Goal: Task Accomplishment & Management: Manage account settings

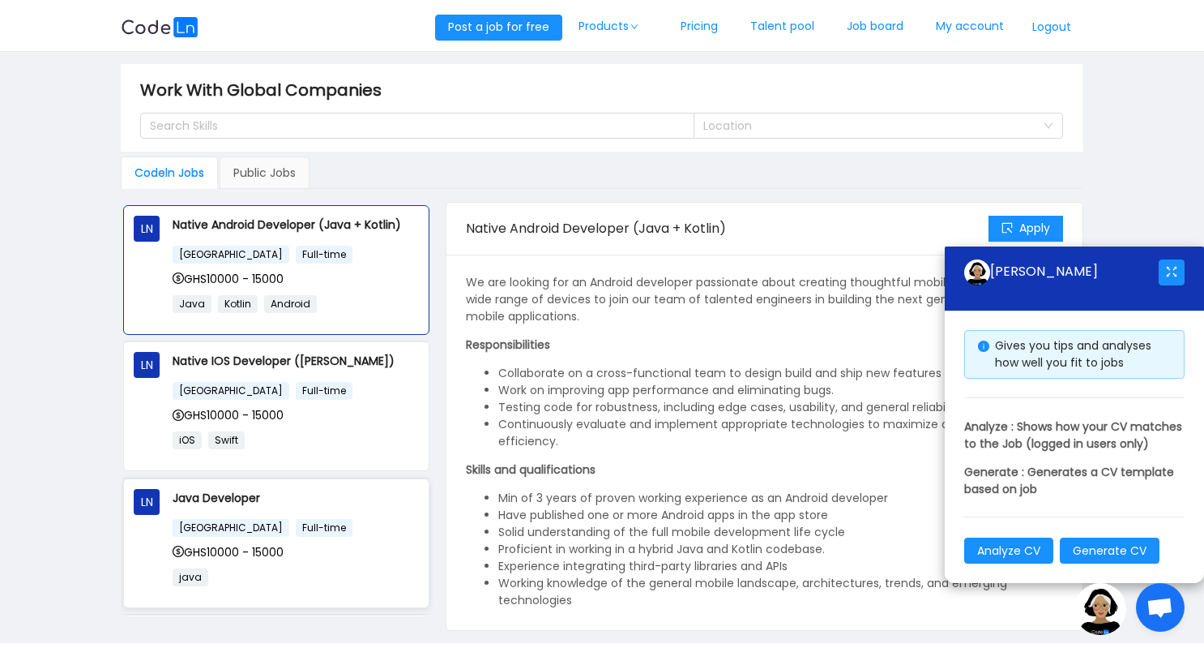
click at [248, 534] on div "Ghana Full-time GHS10000 - 15000 java" at bounding box center [296, 557] width 246 height 79
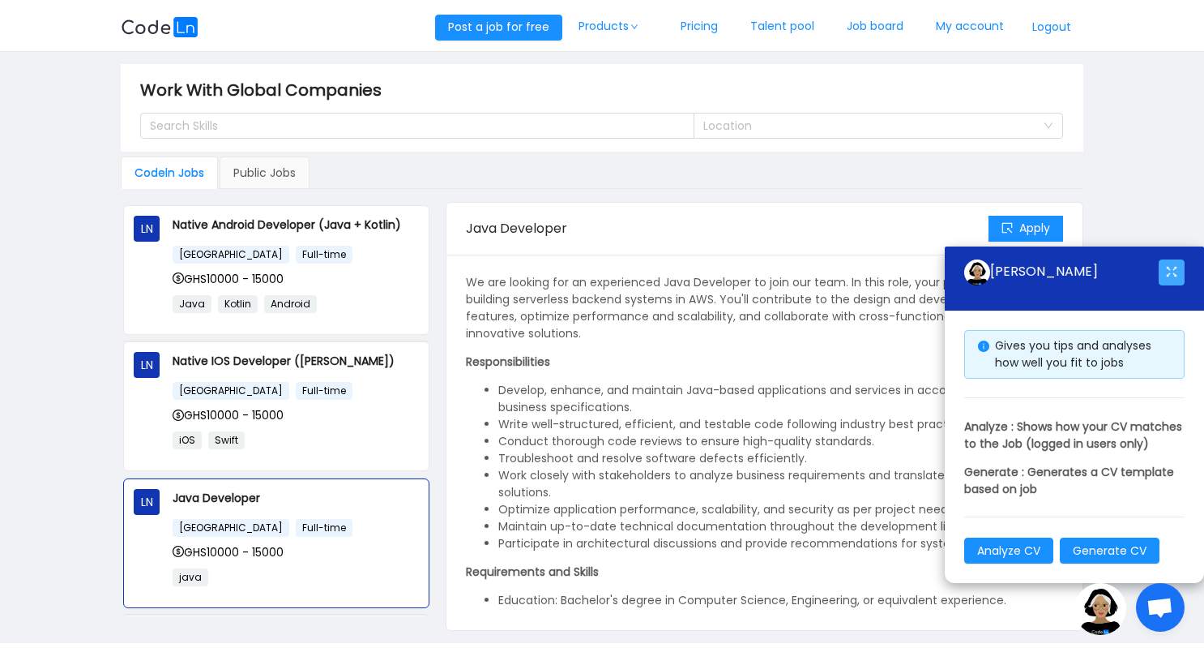
click at [1170, 259] on button "button" at bounding box center [1172, 272] width 26 height 26
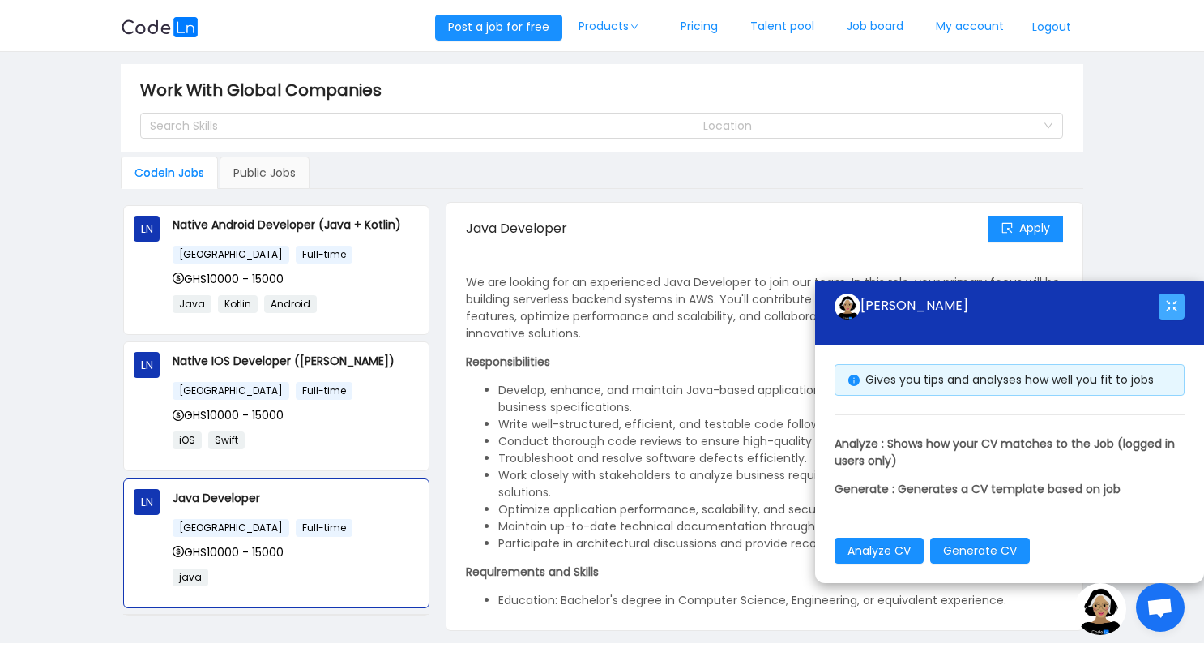
click at [1172, 305] on button "button" at bounding box center [1172, 306] width 26 height 26
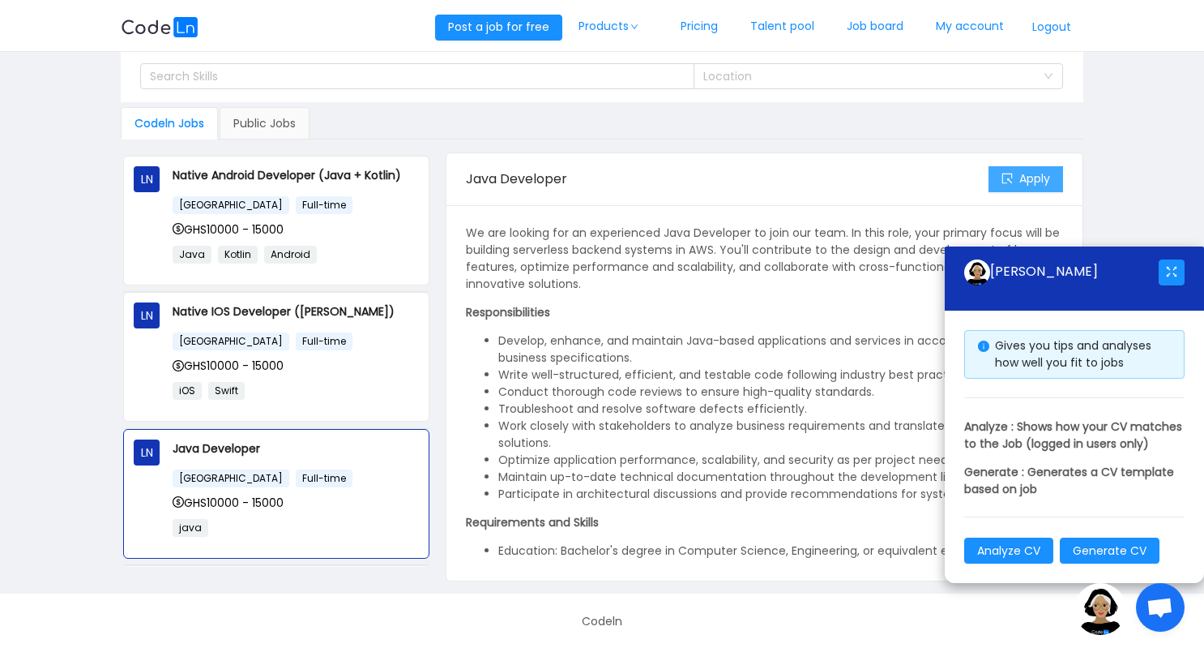
click at [1001, 176] on button "Apply" at bounding box center [1026, 179] width 75 height 26
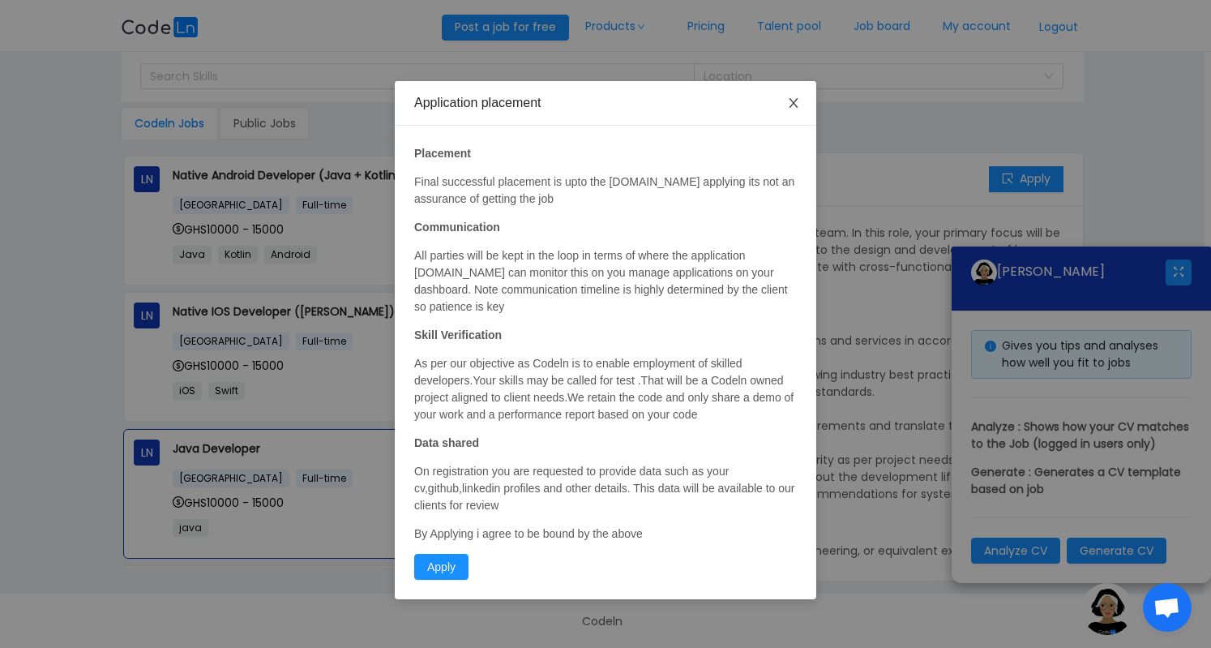
click at [796, 100] on icon "icon: close" at bounding box center [793, 102] width 13 height 13
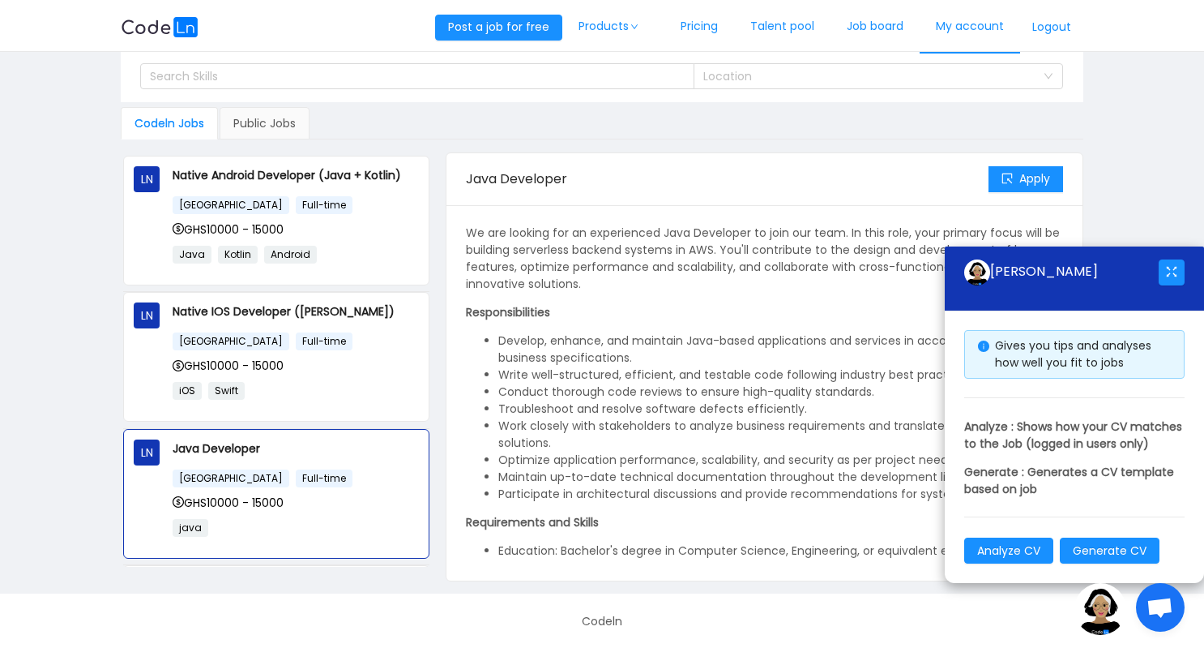
click at [957, 28] on link "My account" at bounding box center [970, 26] width 101 height 53
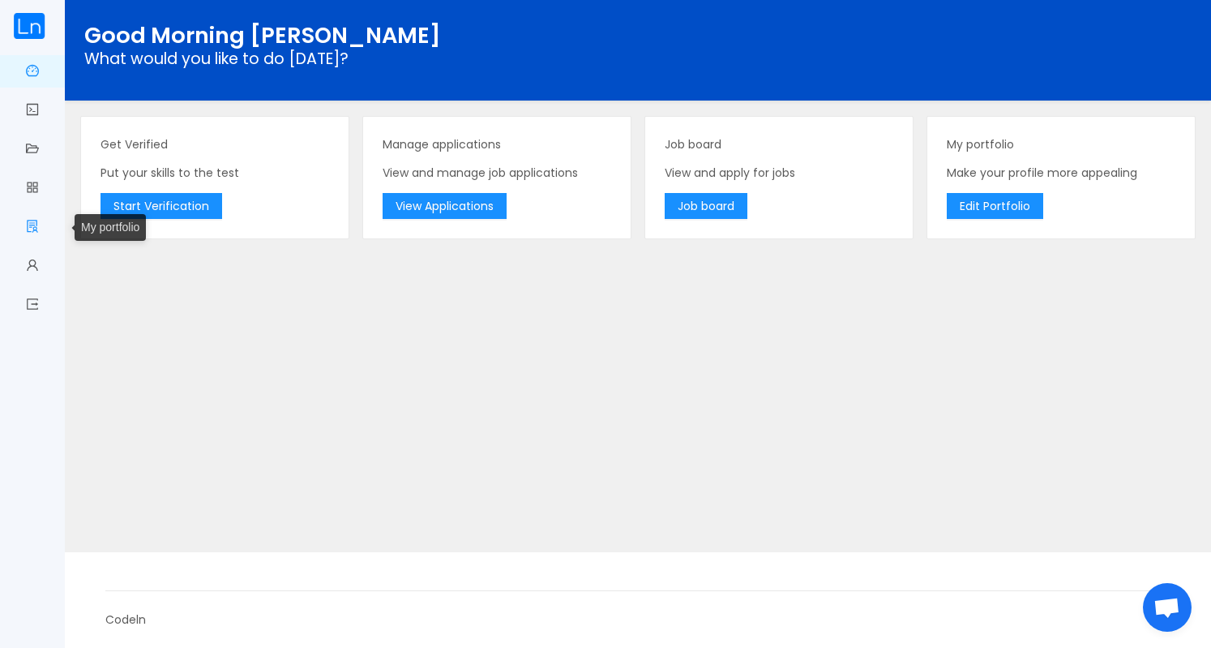
click at [33, 225] on link "My portfolio" at bounding box center [32, 228] width 13 height 34
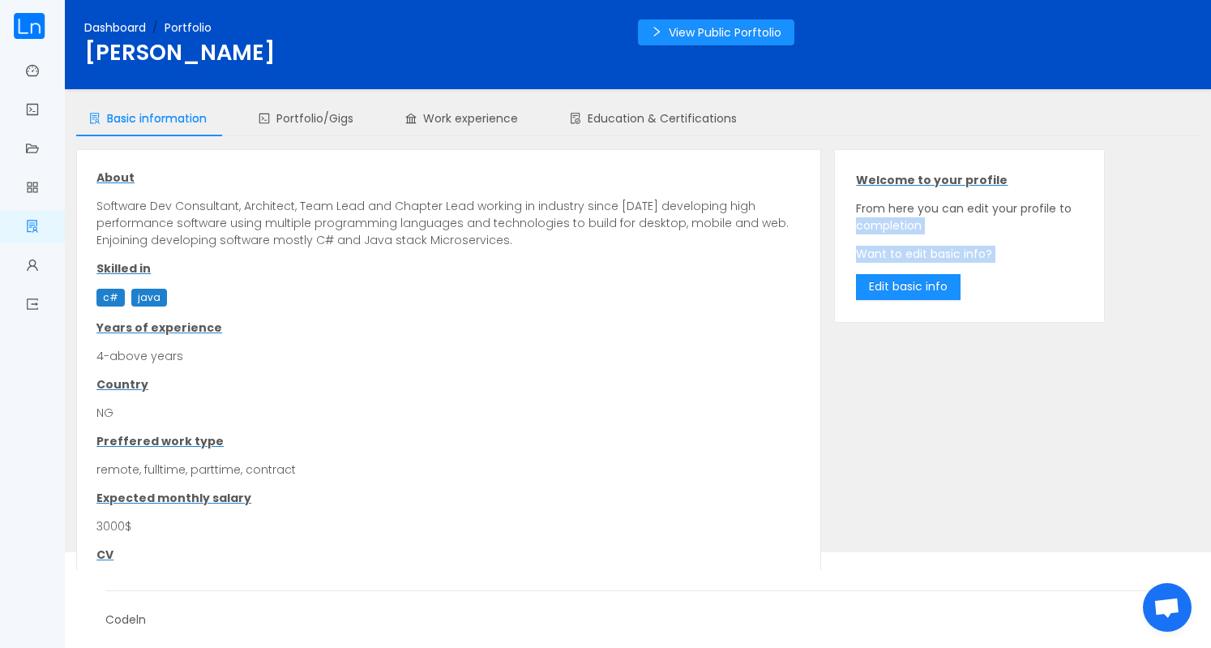
drag, startPoint x: 1190, startPoint y: 213, endPoint x: 1191, endPoint y: 328, distance: 115.1
click at [1191, 328] on div "About Software Dev Consultant, Architect, Team Lead and Chapter Lead working in…" at bounding box center [638, 443] width 1136 height 588
click at [172, 498] on p "Expected monthly salary" at bounding box center [448, 498] width 704 height 17
click at [884, 289] on button "Edit basic info" at bounding box center [908, 287] width 105 height 26
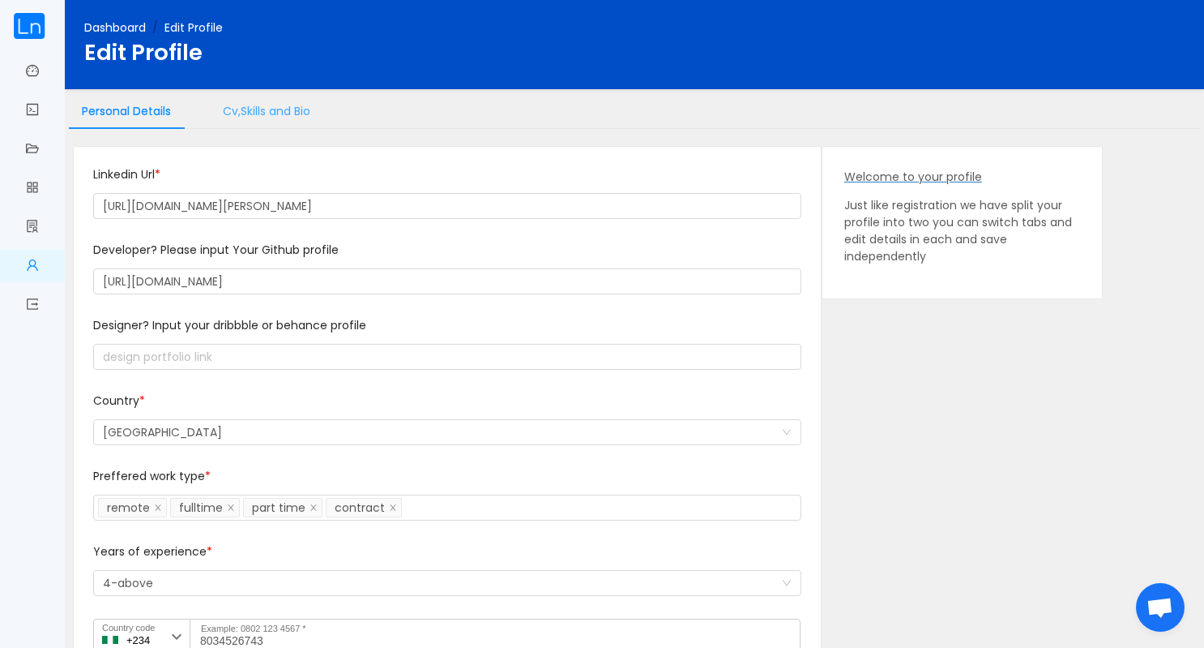
click at [268, 111] on div "Cv,Skills and Bio" at bounding box center [266, 111] width 113 height 36
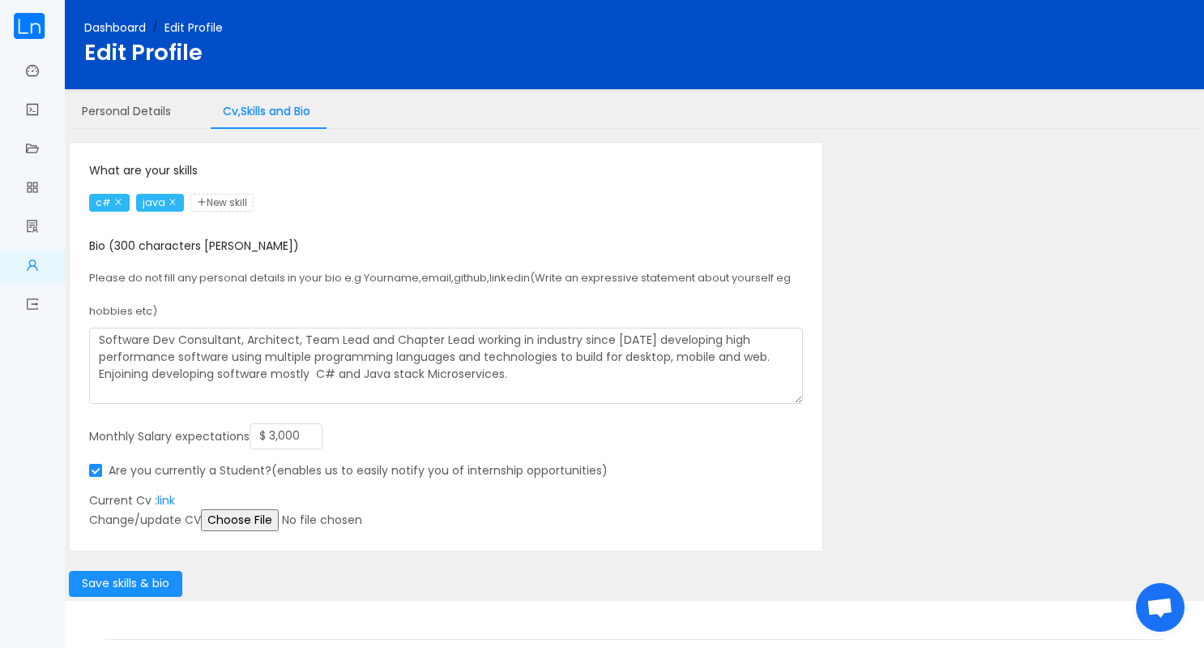
click at [221, 519] on input "file" at bounding box center [325, 520] width 248 height 22
click at [225, 199] on span "New skill" at bounding box center [221, 203] width 63 height 18
type input "microservices"
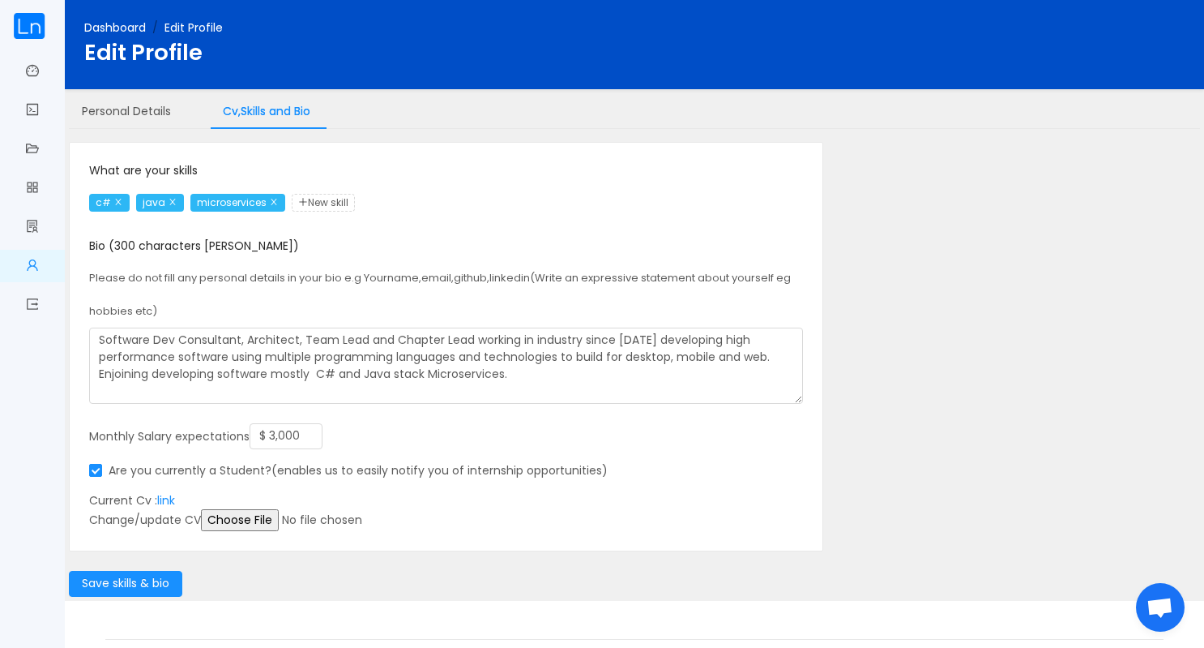
click at [481, 183] on div "What are your skills c# java microservices New skill" at bounding box center [446, 190] width 714 height 56
click at [333, 202] on span "New skill" at bounding box center [323, 203] width 63 height 18
type input "AWS"
click at [383, 202] on span "New skill" at bounding box center [375, 203] width 63 height 18
type input "Azure"
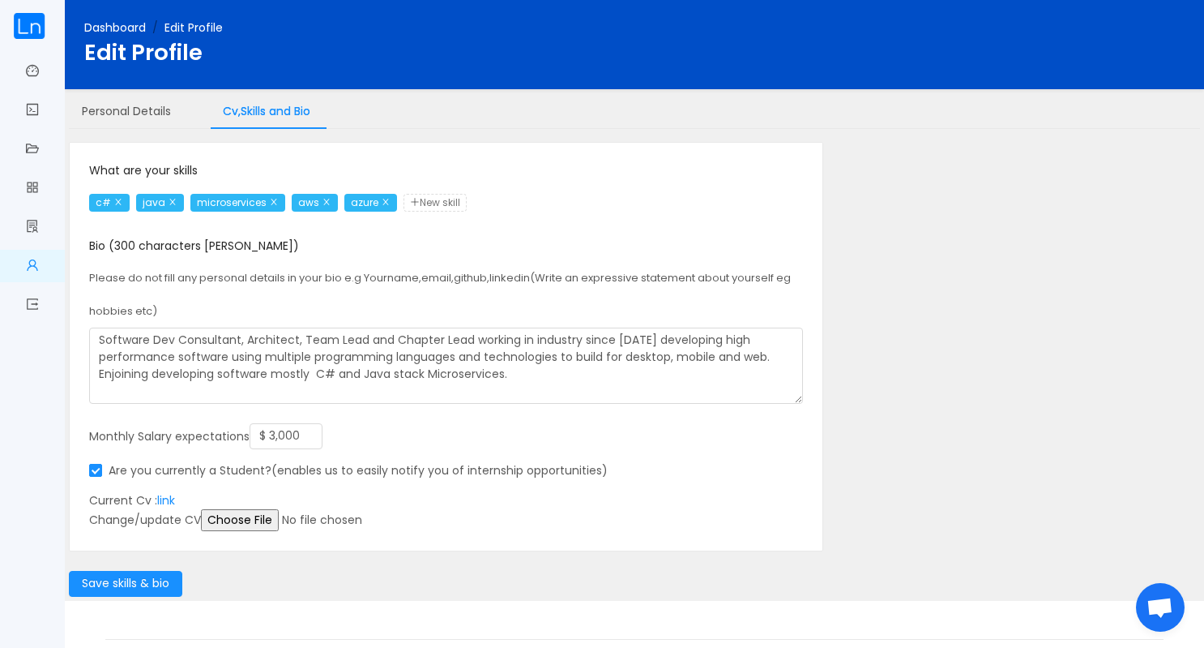
click at [444, 202] on span "New skill" at bounding box center [435, 203] width 63 height 18
type input "LLM"
click at [494, 201] on span "New skill" at bounding box center [482, 203] width 63 height 18
type input "Docker"
click at [561, 205] on span "New skill" at bounding box center [547, 203] width 63 height 18
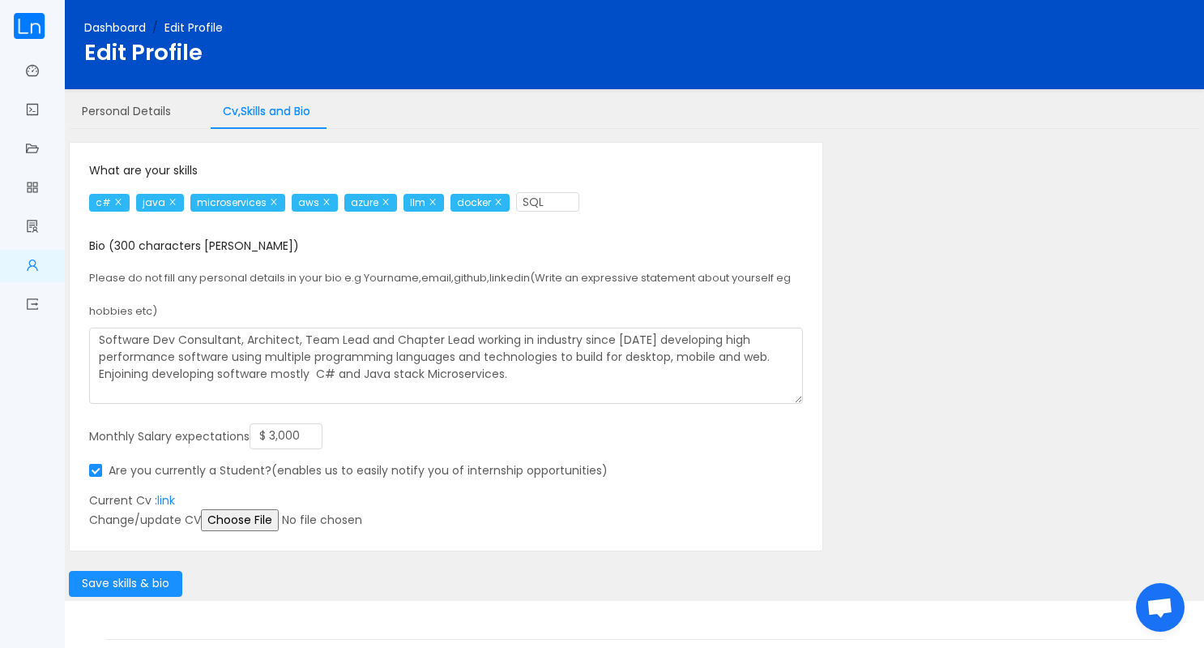
type input "SQL"
click at [605, 204] on span "New skill" at bounding box center [594, 203] width 63 height 18
type input "rag"
click at [648, 226] on div "What are your skills c# java microservices aws azure llm docker sql rag" at bounding box center [446, 199] width 714 height 75
click at [125, 581] on button "Save skills & bio" at bounding box center [125, 584] width 113 height 26
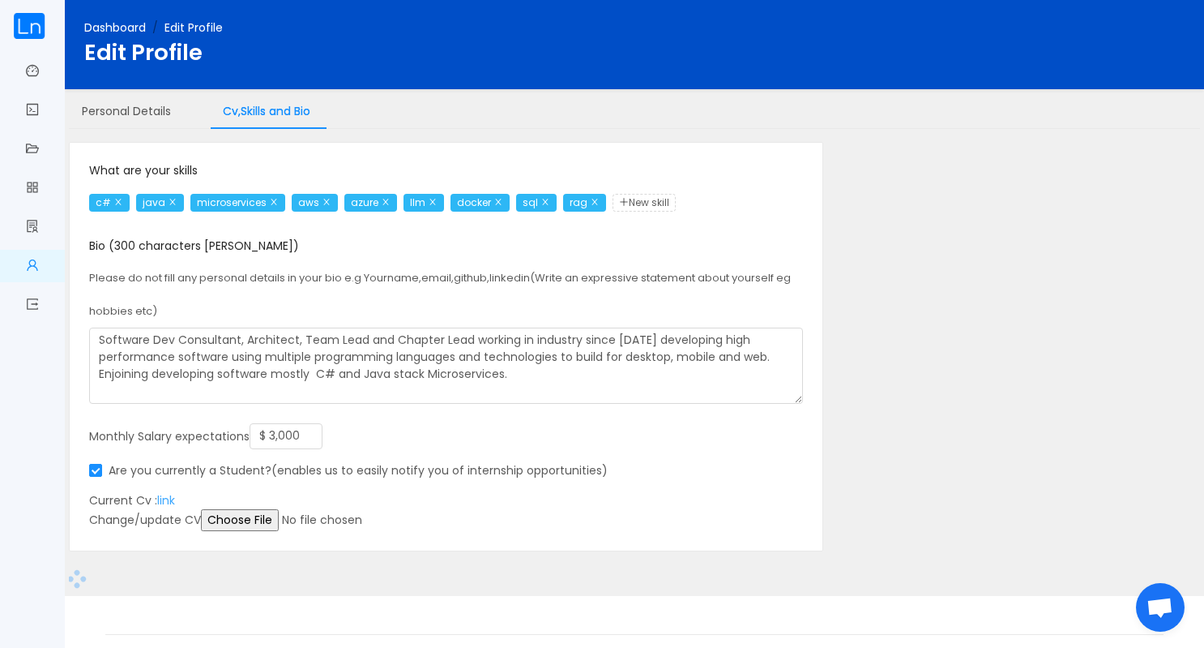
click at [165, 497] on link "link" at bounding box center [166, 500] width 18 height 16
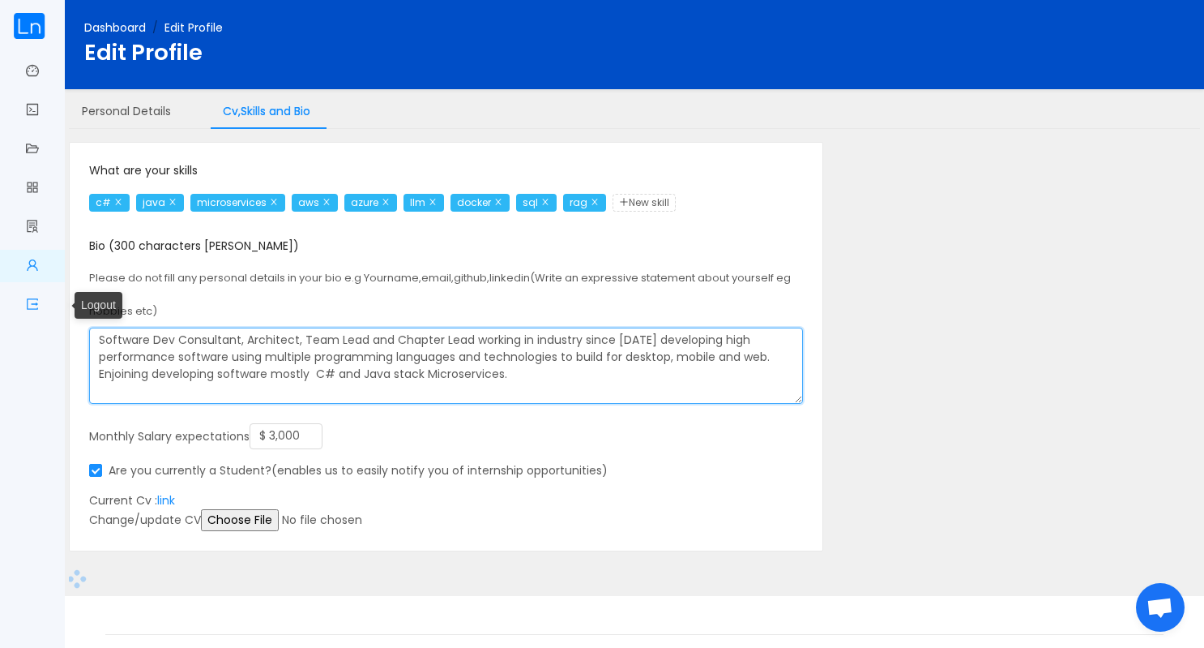
drag, startPoint x: 519, startPoint y: 371, endPoint x: 47, endPoint y: 307, distance: 476.0
click at [47, 307] on section "Dashboard Get verified Manage Applications Job board My portfolio Edit profile …" at bounding box center [602, 345] width 1204 height 691
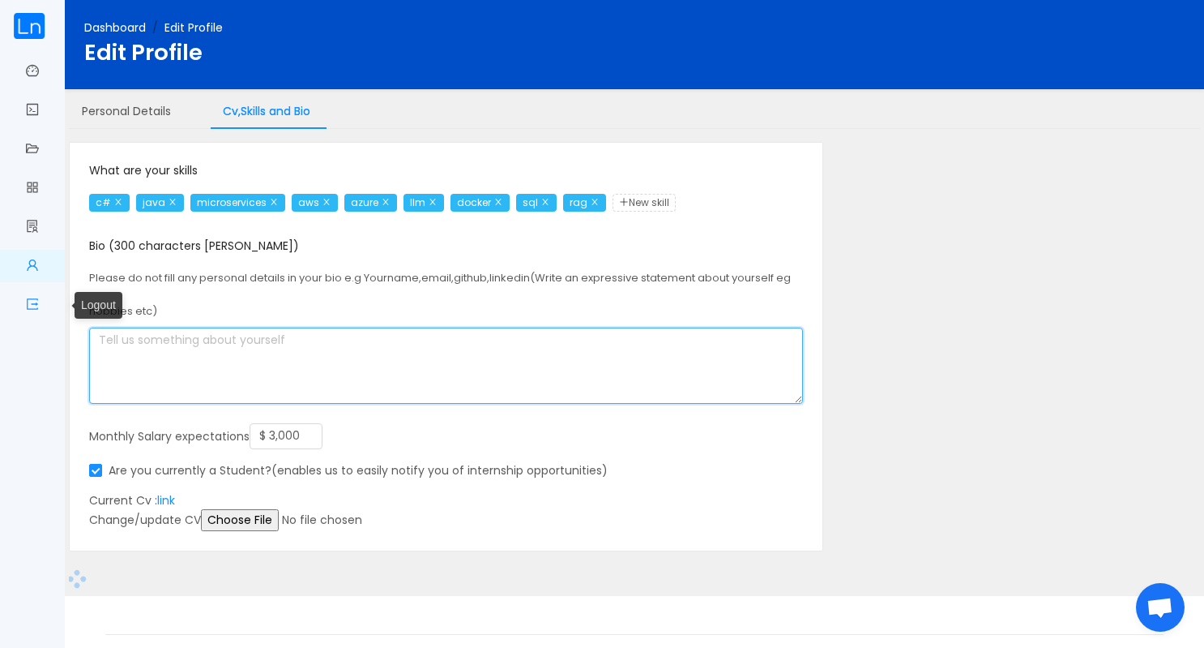
paste textarea "Accomplished and security-conscious Java Developer and Lead Backend Engineer wi…"
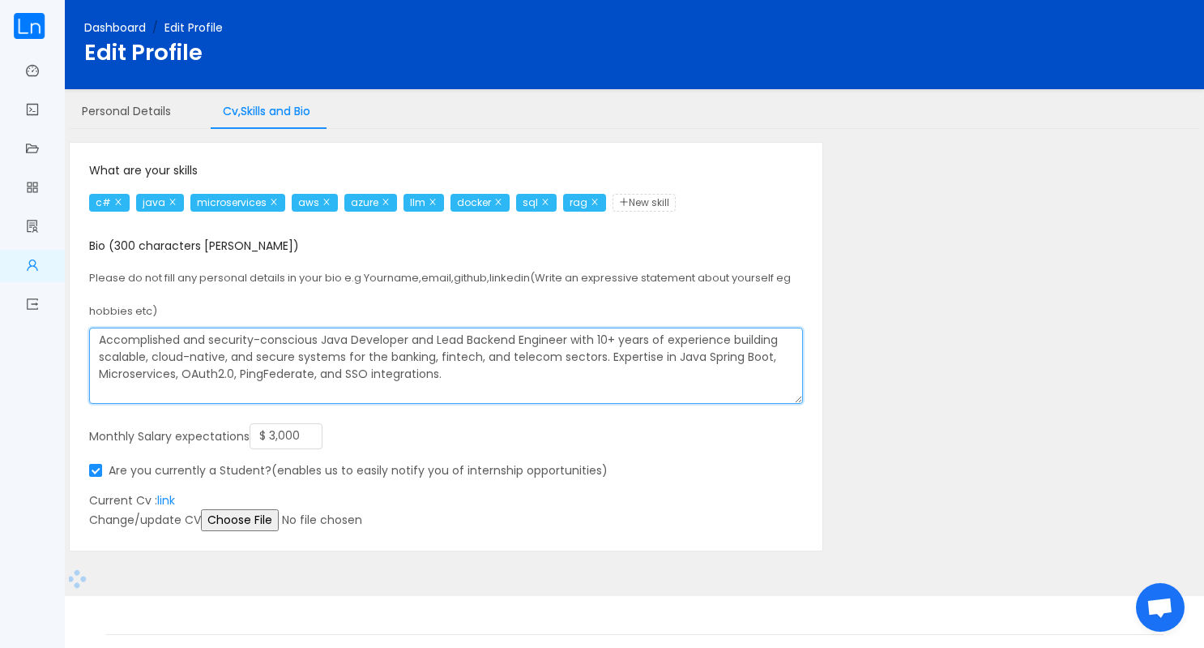
type textarea "Accomplished and security-conscious Java Developer and Lead Backend Engineer wi…"
drag, startPoint x: 450, startPoint y: 379, endPoint x: 62, endPoint y: 326, distance: 391.8
click at [62, 326] on section "Dashboard Get verified Manage Applications Job board My portfolio Edit profile …" at bounding box center [602, 345] width 1204 height 691
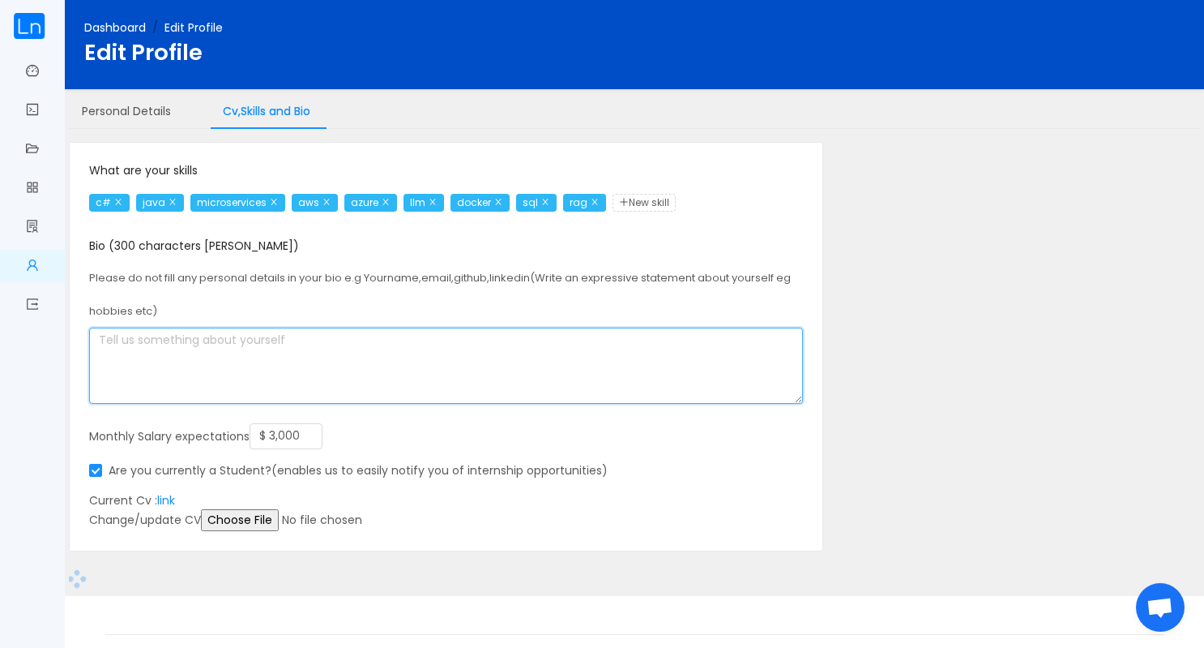
paste textarea ". Expert in designing enterprise-grade, cloud-native, and cross-border payment …"
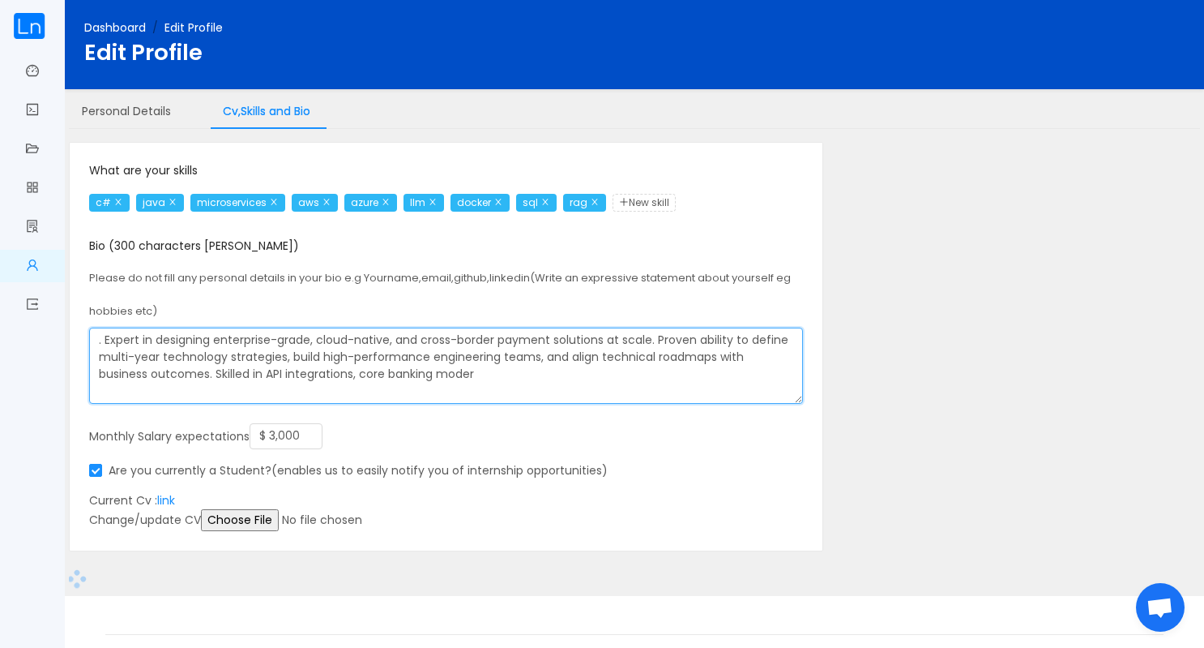
click at [102, 344] on textarea ". Expert in designing enterprise-grade, cloud-native, and cross-border payment …" at bounding box center [446, 365] width 714 height 76
click at [479, 375] on textarea "Expert in designing enterprise-grade, cloud-native, and cross-border payment so…" at bounding box center [446, 365] width 714 height 76
type textarea "Expert in designing enterprise-grade, cloud-native, and cross-border payment so…"
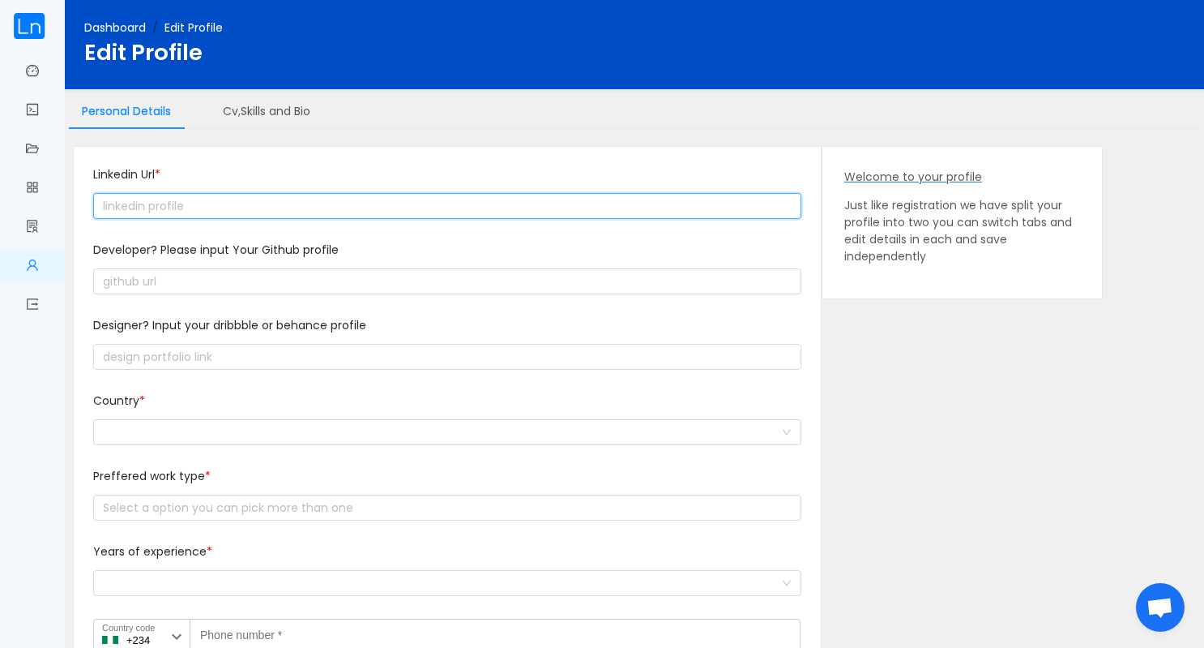
click at [172, 212] on input "text" at bounding box center [447, 206] width 708 height 26
click at [274, 207] on input "text" at bounding box center [447, 206] width 708 height 26
click at [175, 202] on input "text" at bounding box center [447, 206] width 708 height 26
click at [157, 203] on input "text" at bounding box center [447, 206] width 708 height 26
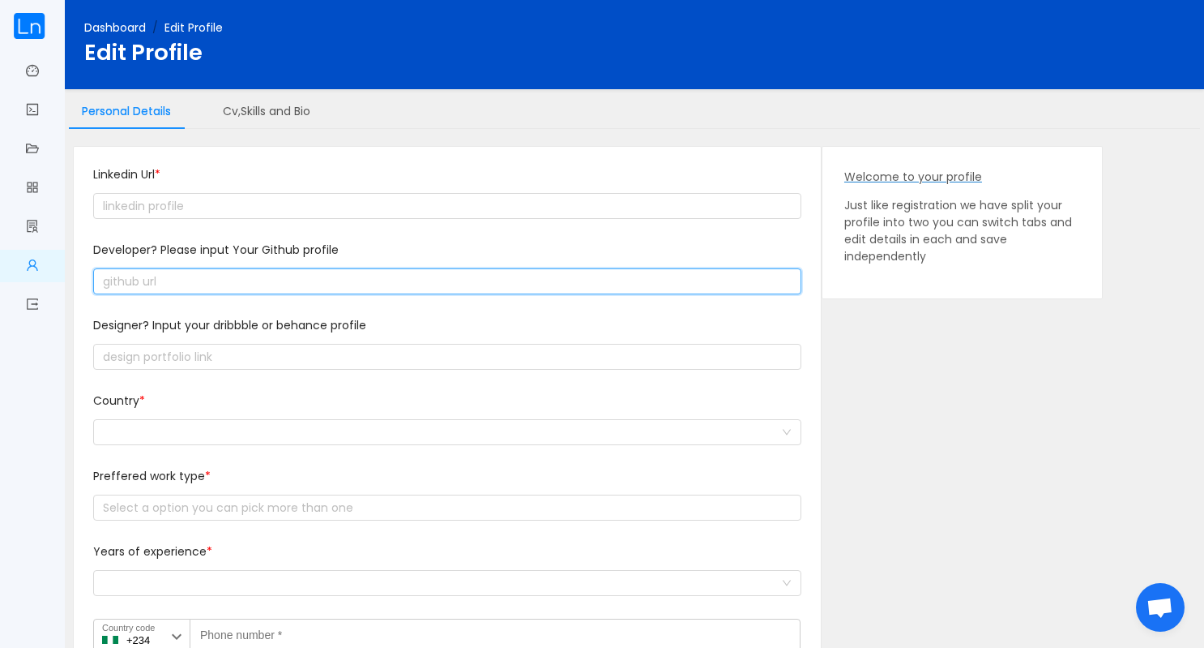
click at [259, 281] on input "text" at bounding box center [447, 281] width 708 height 26
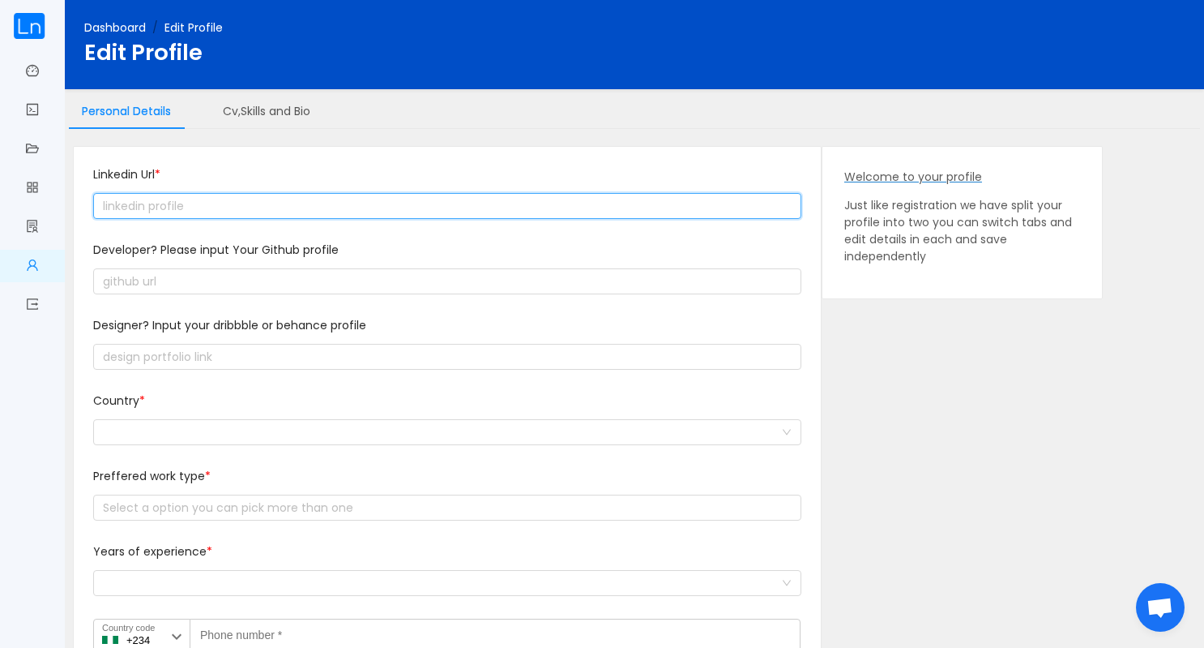
click at [249, 205] on input "text" at bounding box center [447, 206] width 708 height 26
paste input "text"
click at [430, 206] on input "text" at bounding box center [447, 206] width 708 height 26
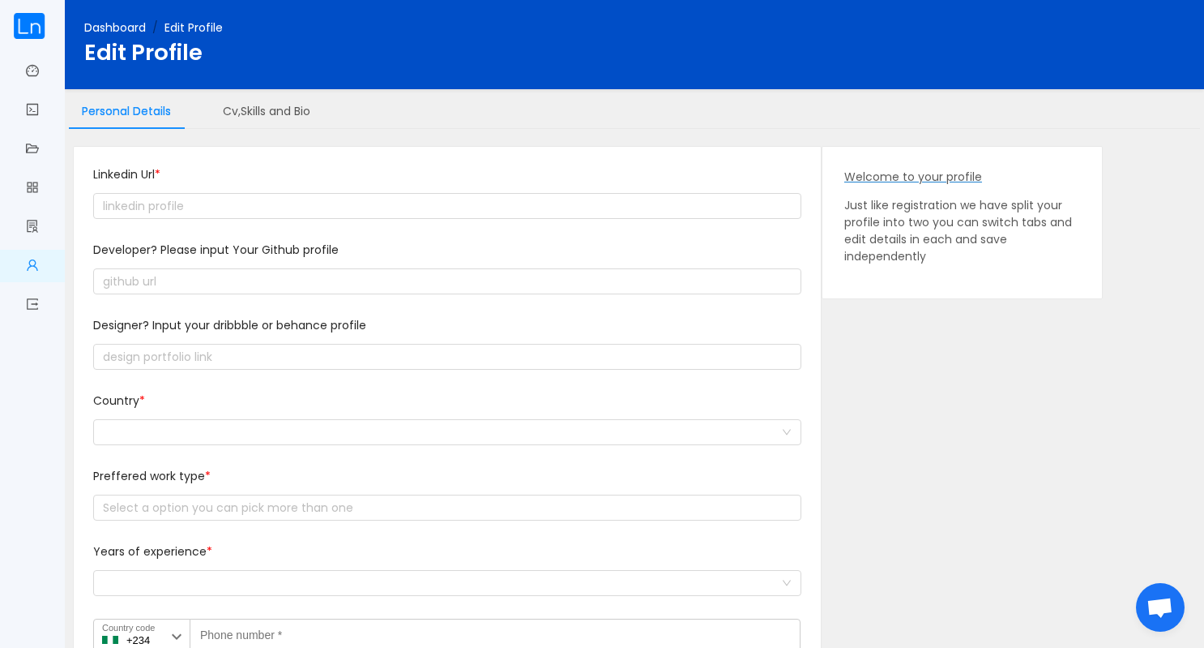
click at [423, 126] on div "Personal Details Cv,Skills and Bio" at bounding box center [634, 111] width 1131 height 36
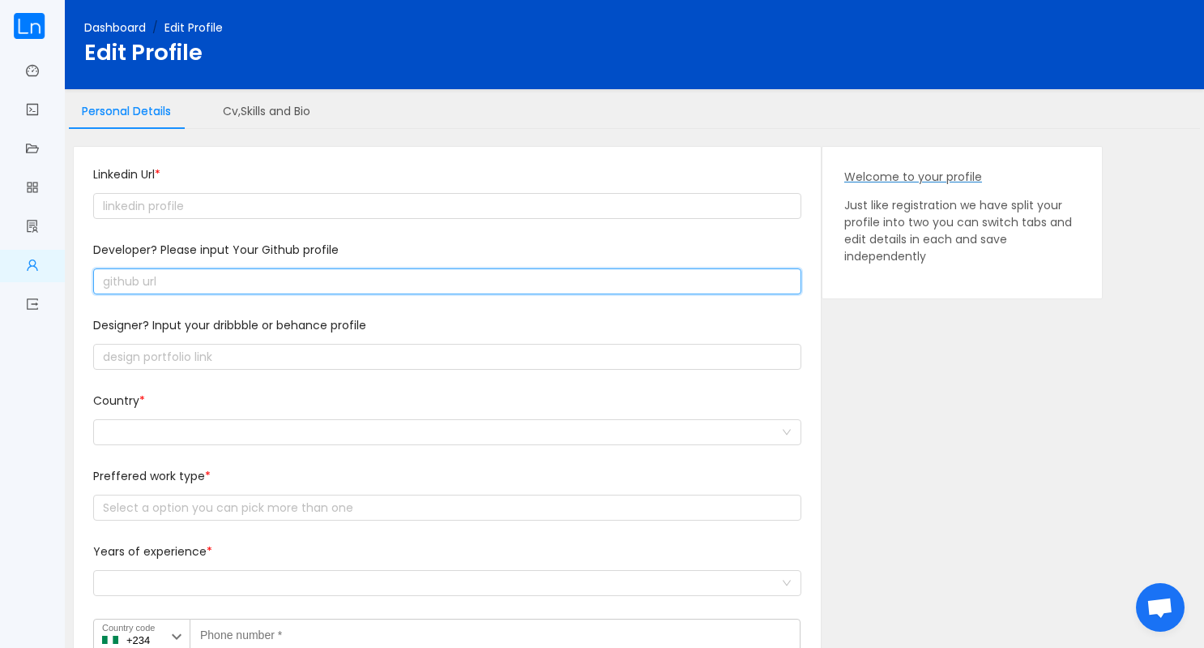
click at [360, 286] on input "text" at bounding box center [447, 281] width 708 height 26
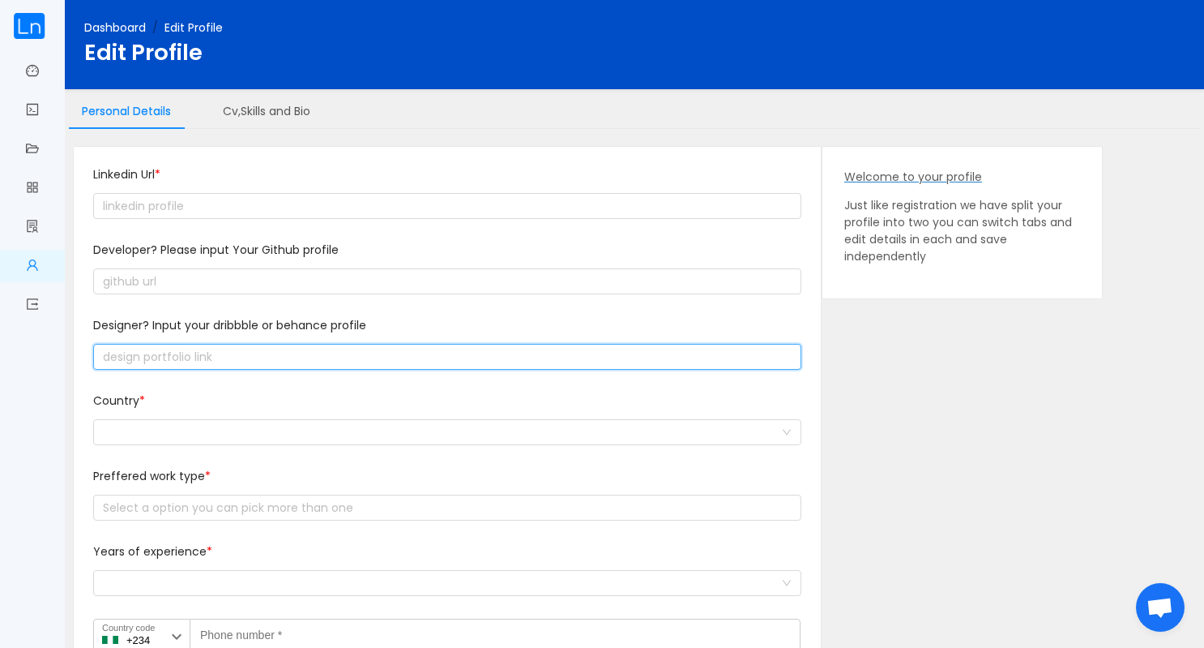
click at [358, 349] on input "text" at bounding box center [447, 357] width 708 height 26
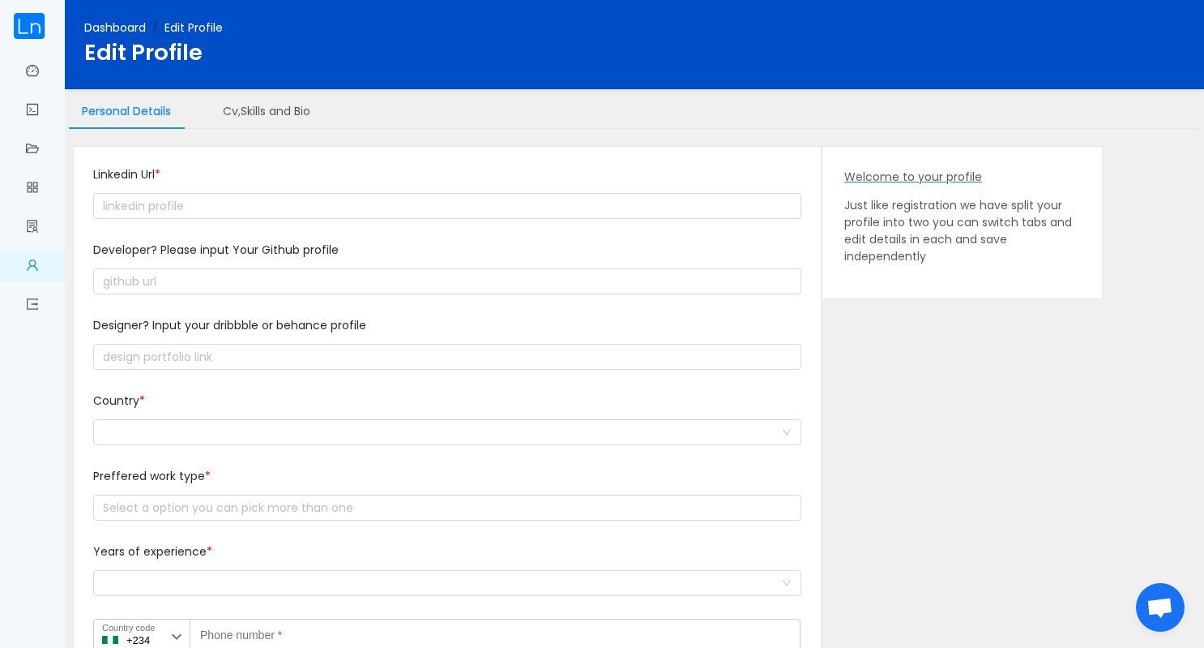
click at [297, 414] on div "Country *" at bounding box center [447, 404] width 708 height 24
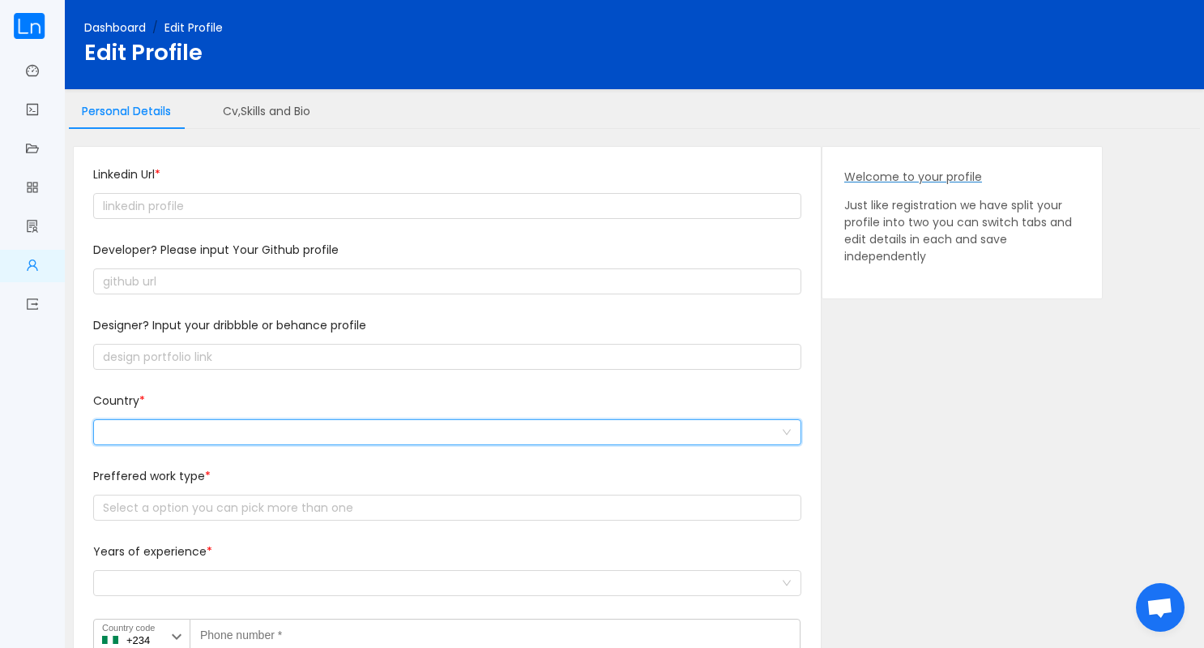
click at [297, 429] on div at bounding box center [442, 432] width 678 height 24
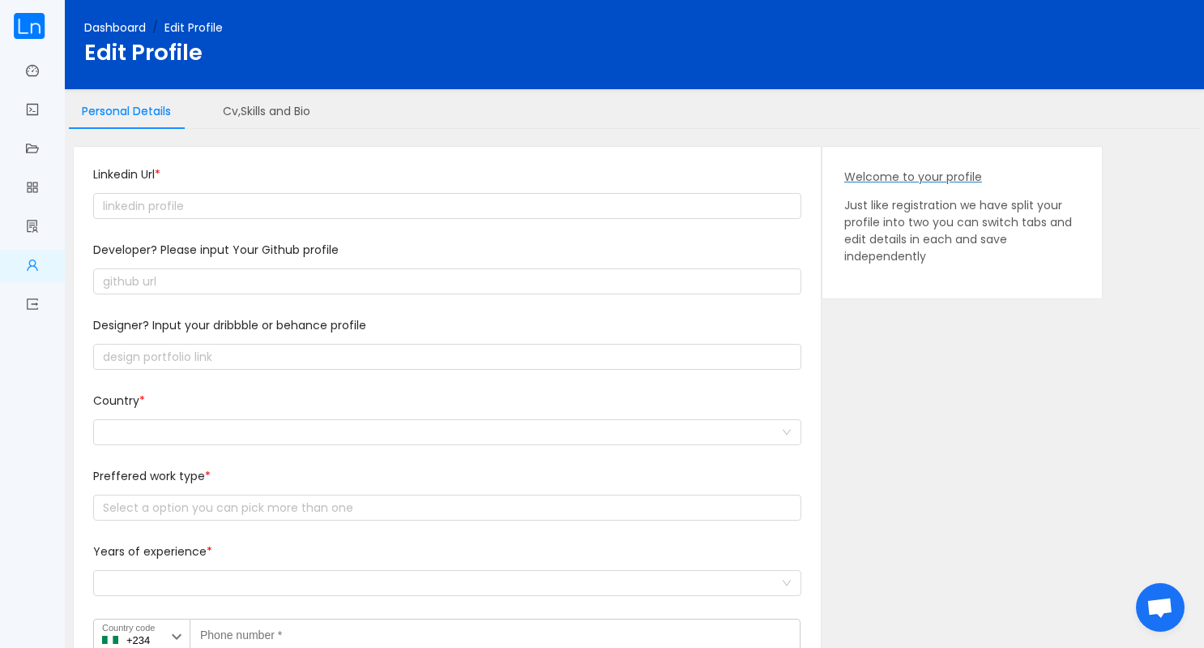
drag, startPoint x: 1203, startPoint y: 83, endPoint x: 1184, endPoint y: 293, distance: 209.9
click at [1184, 293] on main "Dashboard / Edit Profile / Edit Profile Personal Details Cv,Skills and Bio Link…" at bounding box center [635, 362] width 1140 height 725
click at [1119, 250] on div "Linkedin Url * Developer? Please input Your Github profile Designer? Input your…" at bounding box center [634, 408] width 1123 height 525
click at [1138, 211] on div "Linkedin Url * Developer? Please input Your Github profile Designer? Input your…" at bounding box center [634, 408] width 1123 height 525
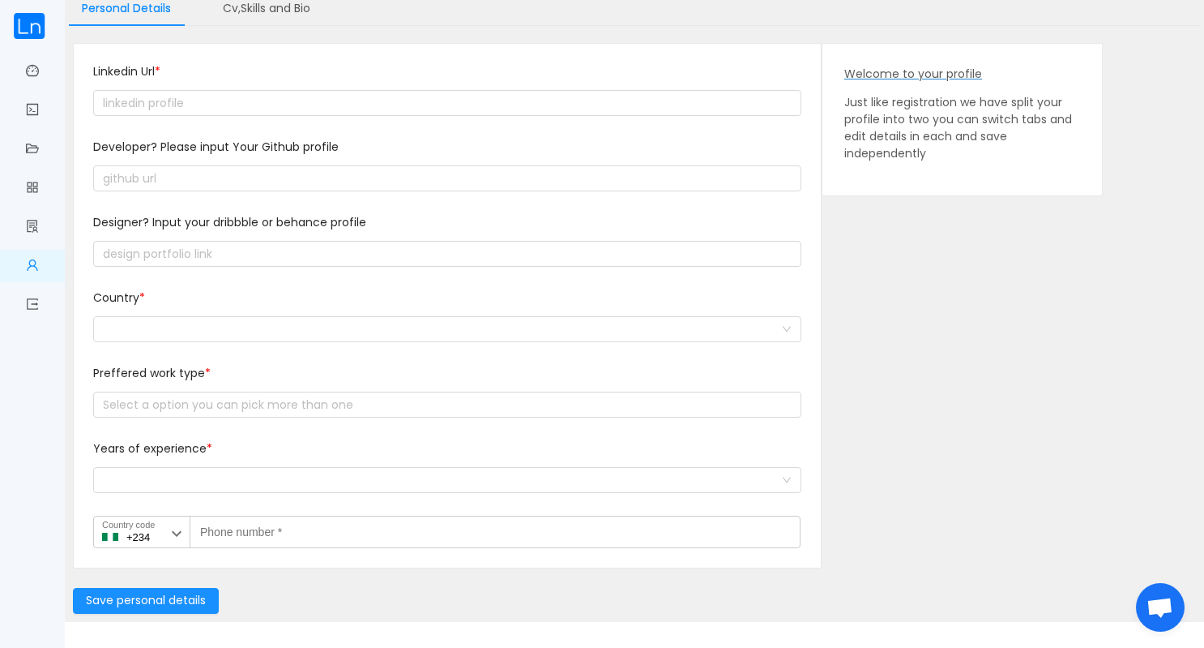
scroll to position [171, 0]
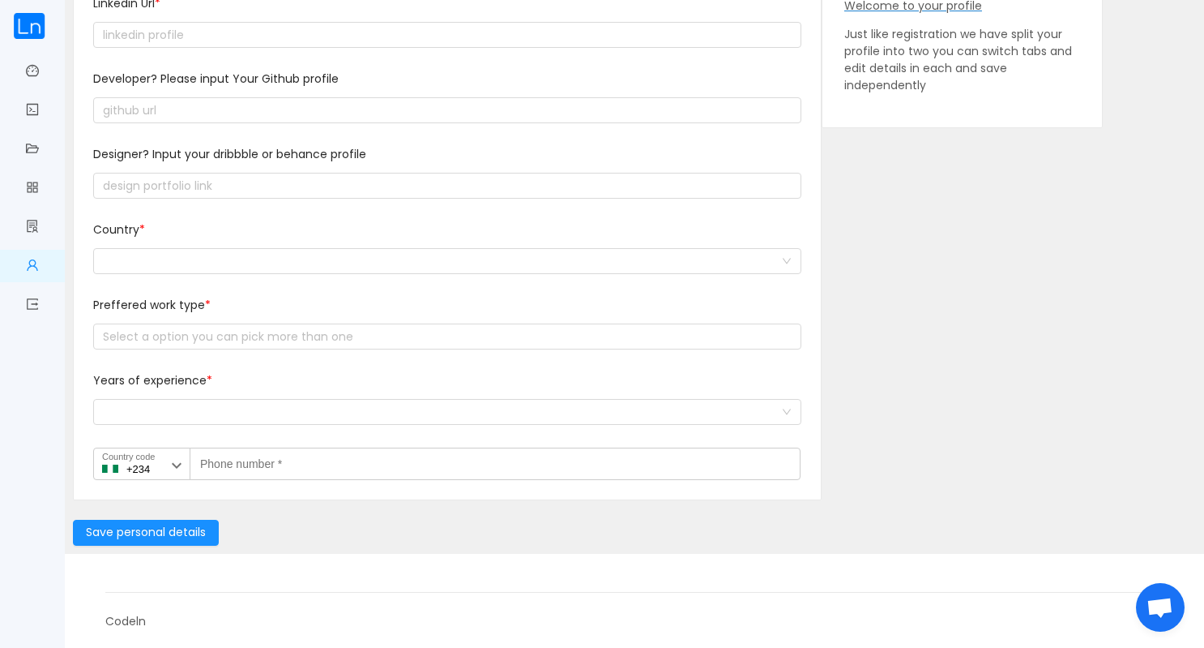
click at [753, 215] on div "Designer? Input your dribbble or behance profile" at bounding box center [447, 183] width 708 height 75
click at [131, 337] on div "Select a option you can pick more than one" at bounding box center [444, 336] width 682 height 16
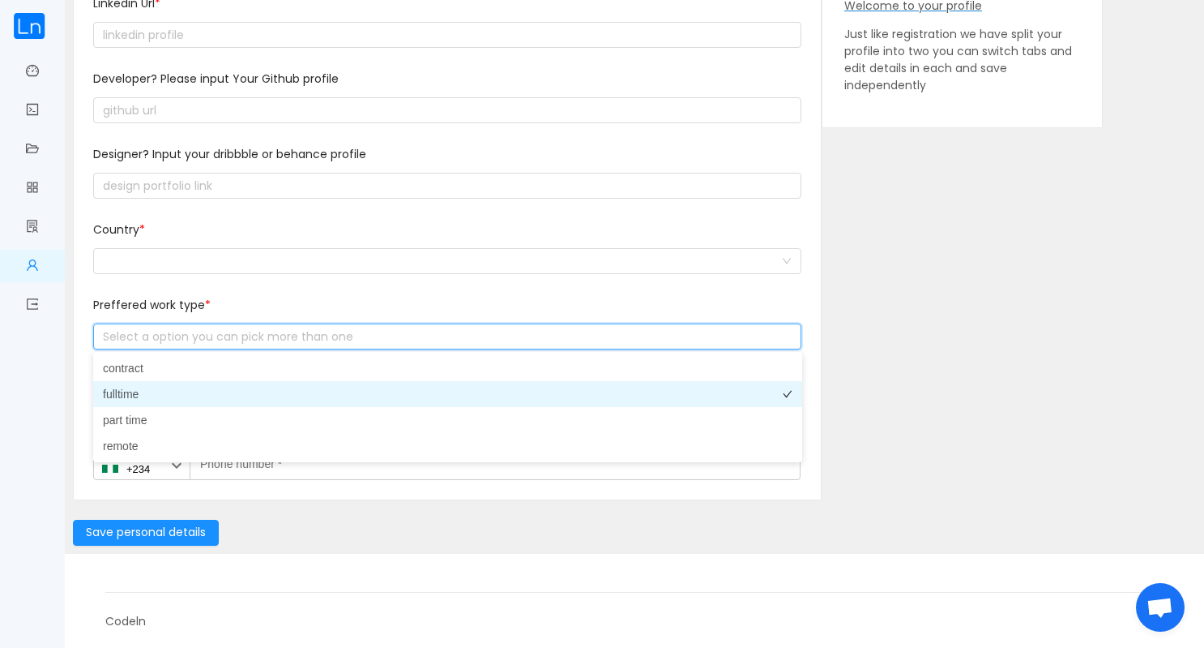
click at [135, 391] on li "fulltime" at bounding box center [447, 394] width 709 height 26
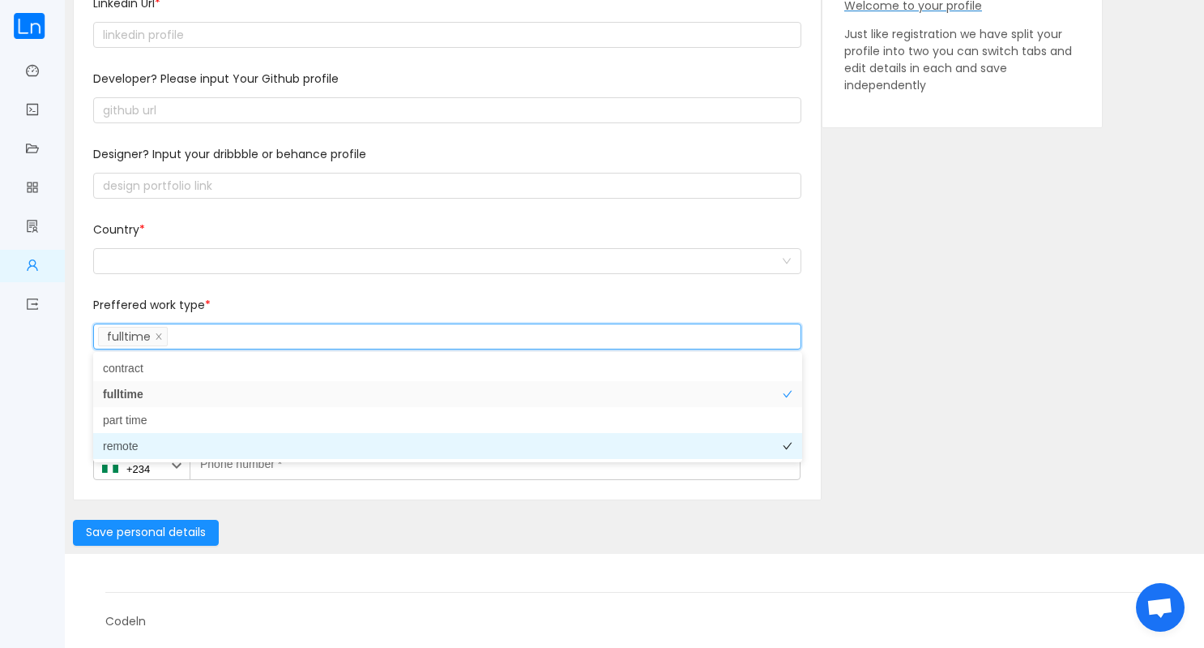
click at [120, 447] on li "remote" at bounding box center [447, 446] width 709 height 26
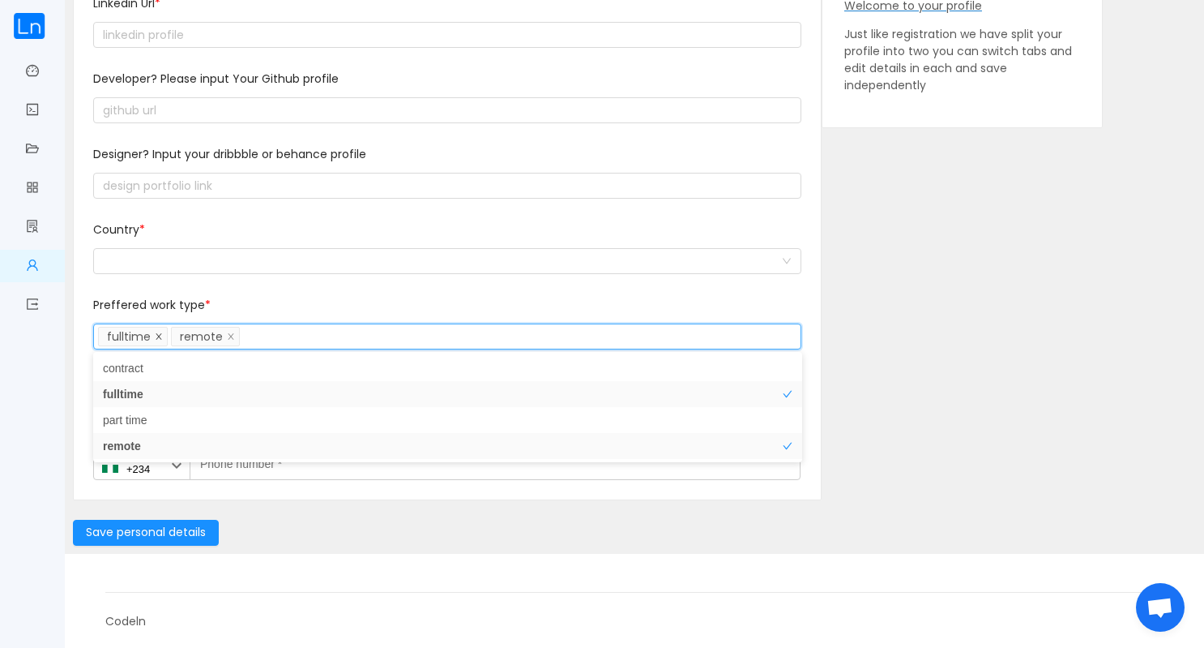
click at [155, 333] on icon "icon: close" at bounding box center [159, 335] width 8 height 8
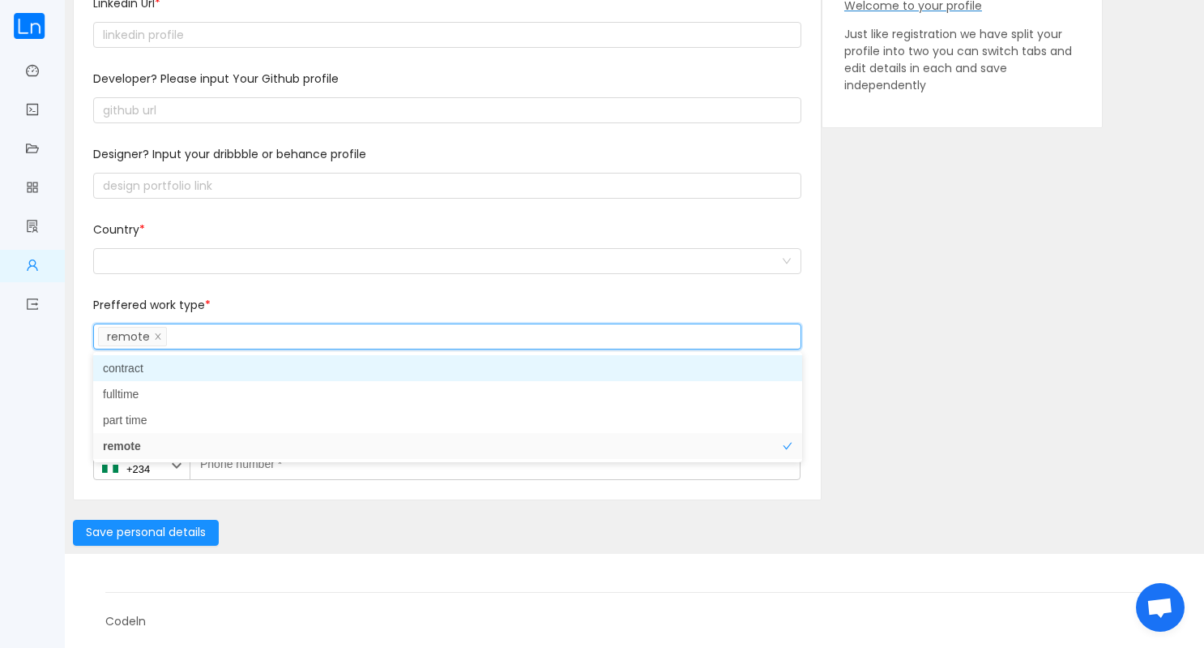
click at [30, 362] on div "Dashboard Get verified Manage Applications Job board My portfolio Edit profile …" at bounding box center [32, 324] width 65 height 648
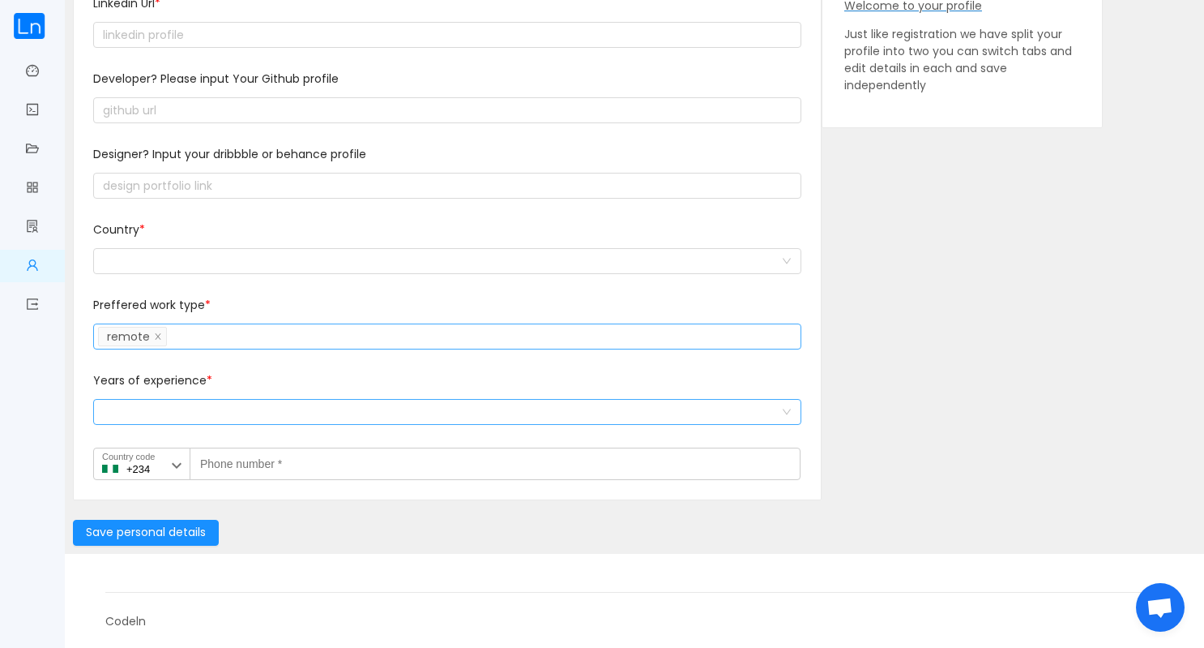
click at [175, 403] on div "Select a option and change input text above" at bounding box center [442, 412] width 678 height 24
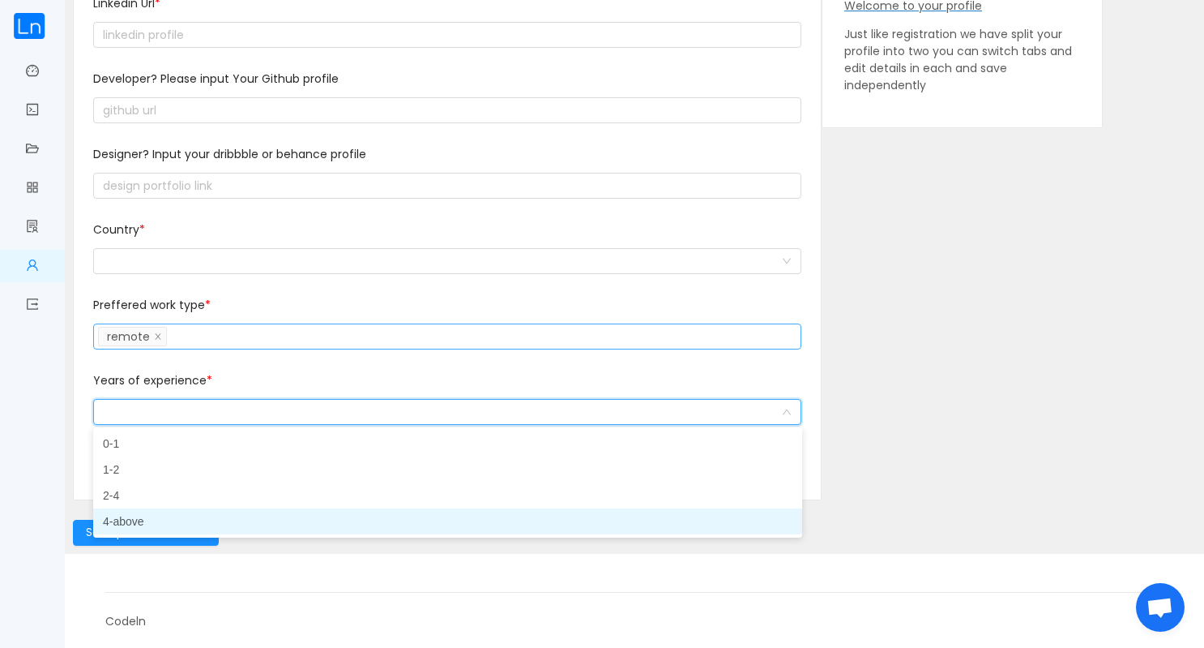
click at [123, 521] on li "4-above" at bounding box center [447, 521] width 709 height 26
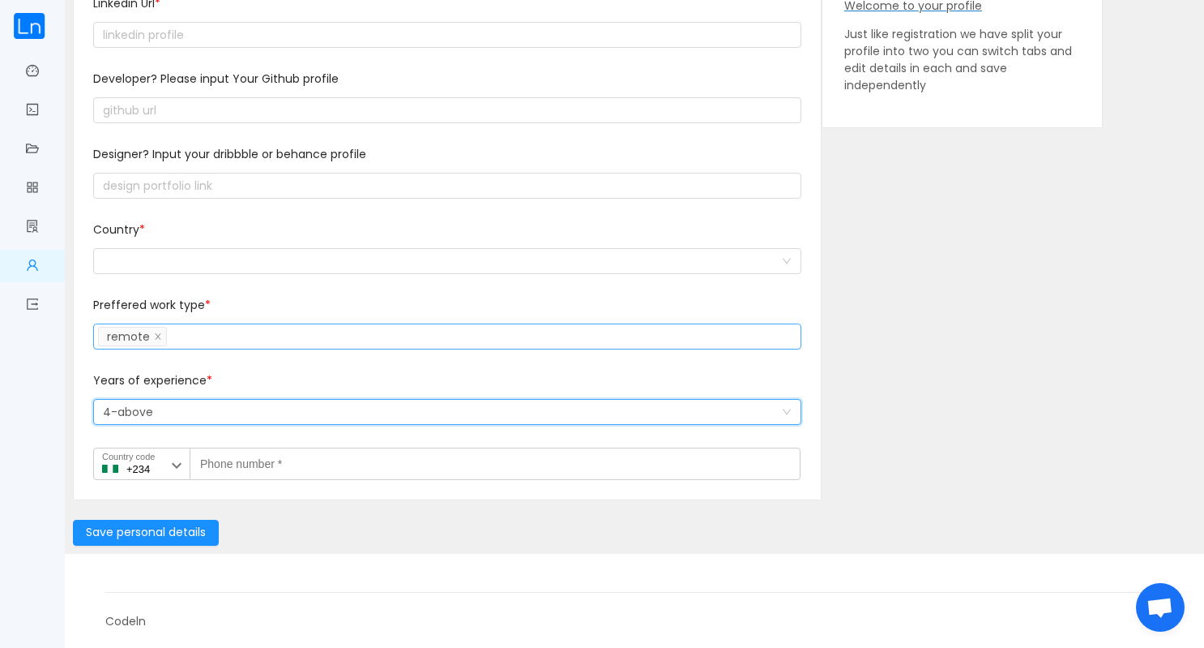
click at [34, 421] on div "Dashboard Get verified Manage Applications Job board My portfolio Edit profile …" at bounding box center [32, 324] width 65 height 648
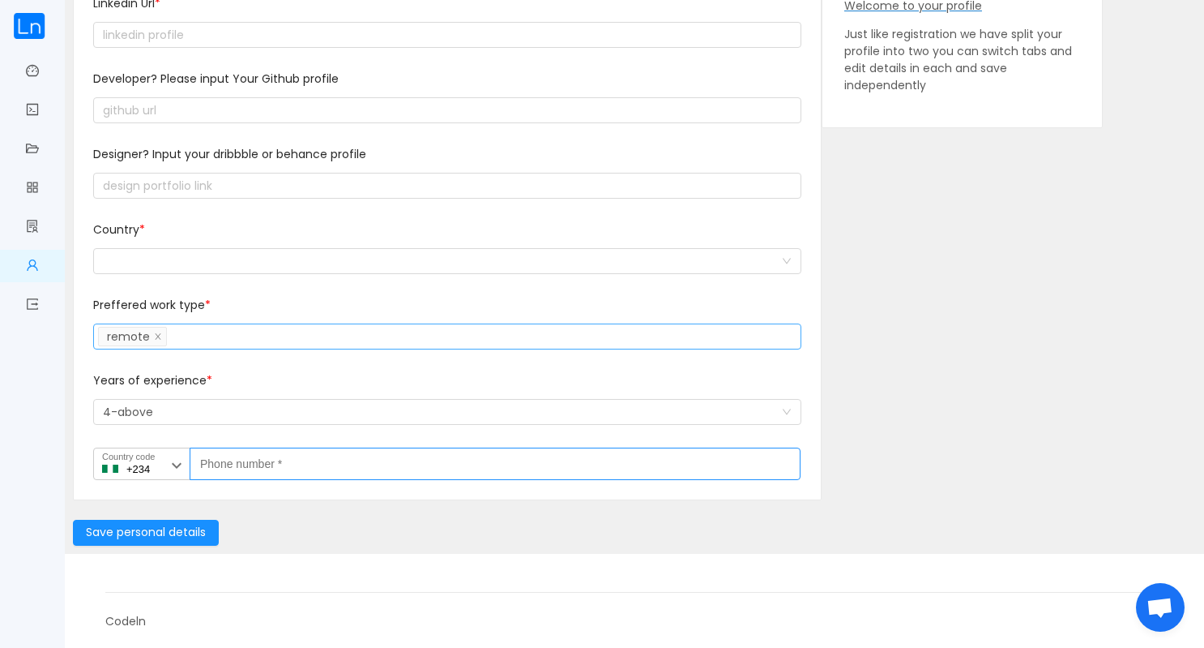
click at [282, 463] on input "Phone number *" at bounding box center [495, 463] width 611 height 32
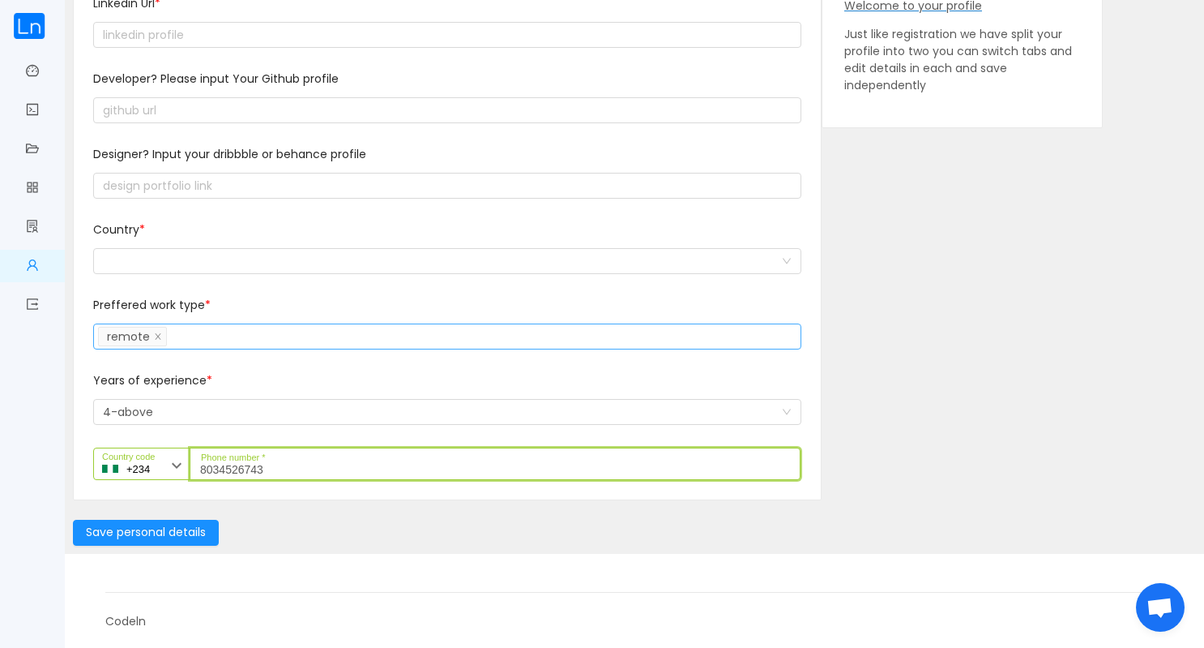
type input "8034526743"
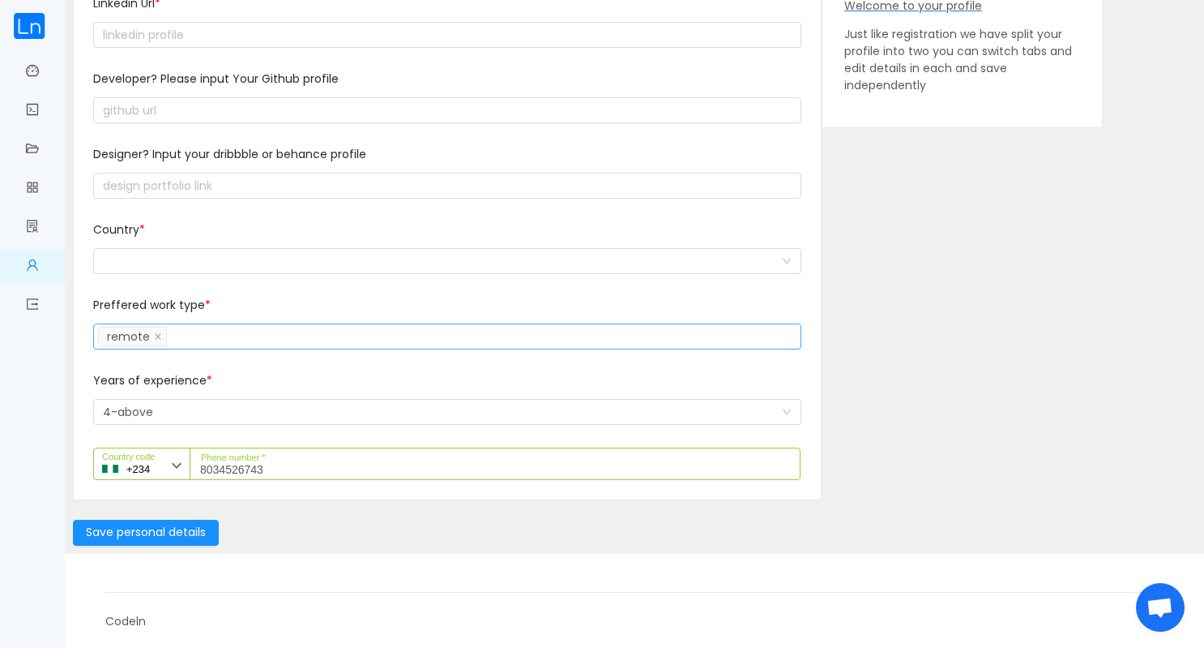
click at [978, 331] on div "Welcome to your profile Just like registration we have split your profile into …" at bounding box center [962, 237] width 281 height 525
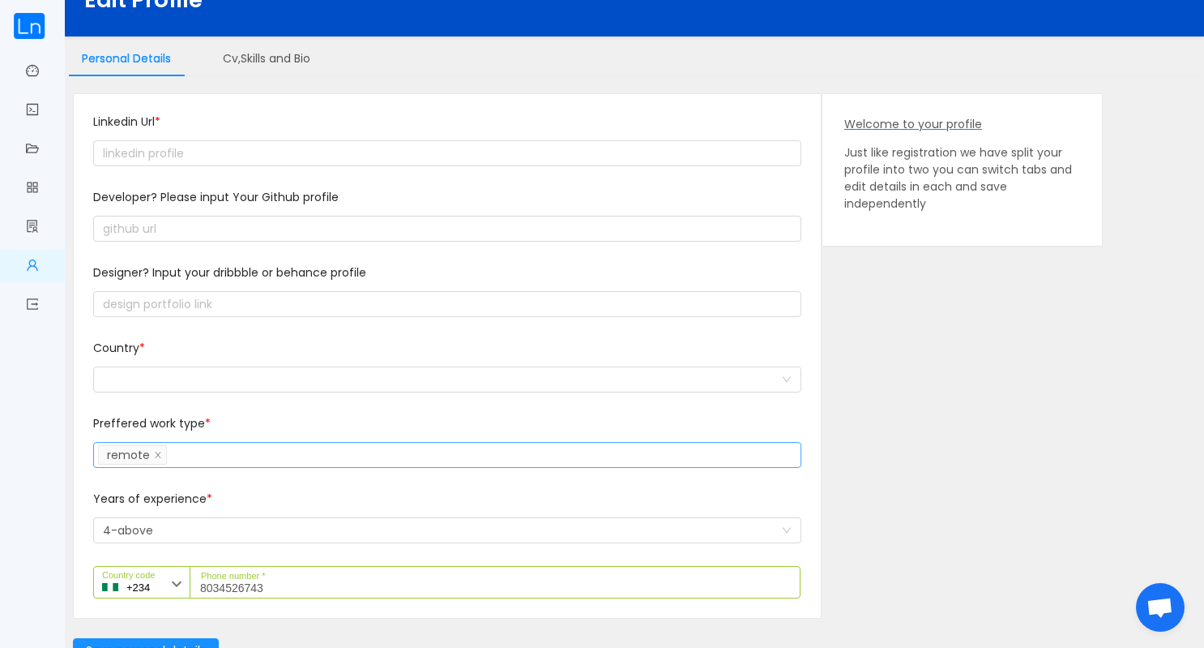
scroll to position [39, 0]
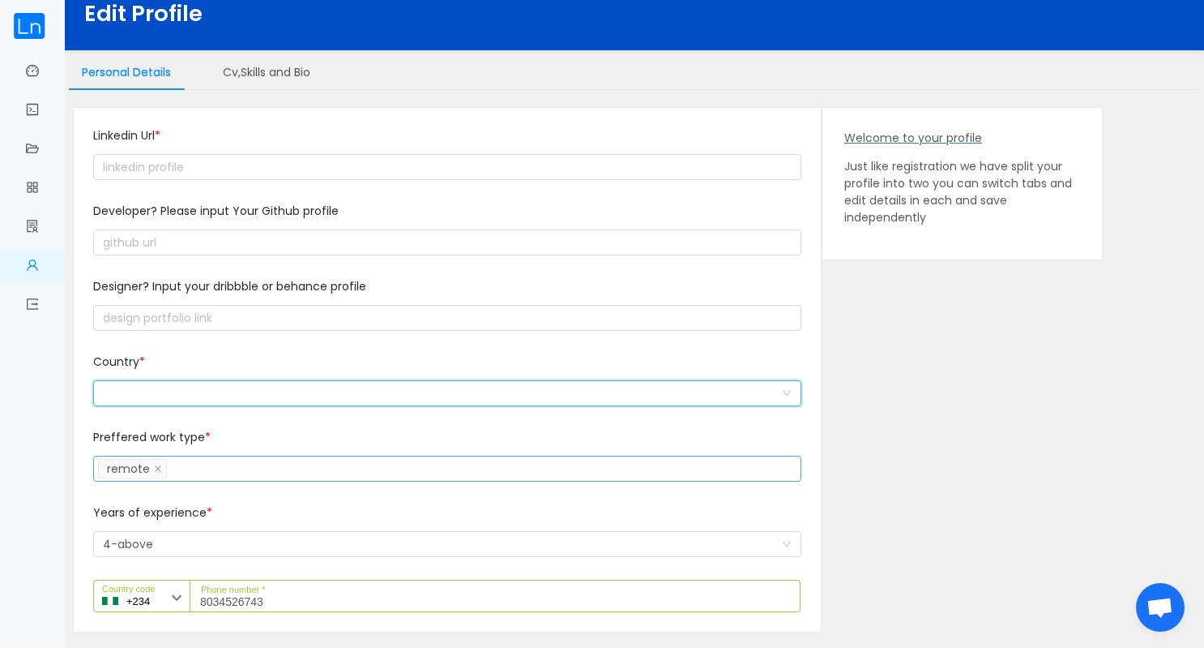
click at [194, 390] on div at bounding box center [442, 393] width 678 height 24
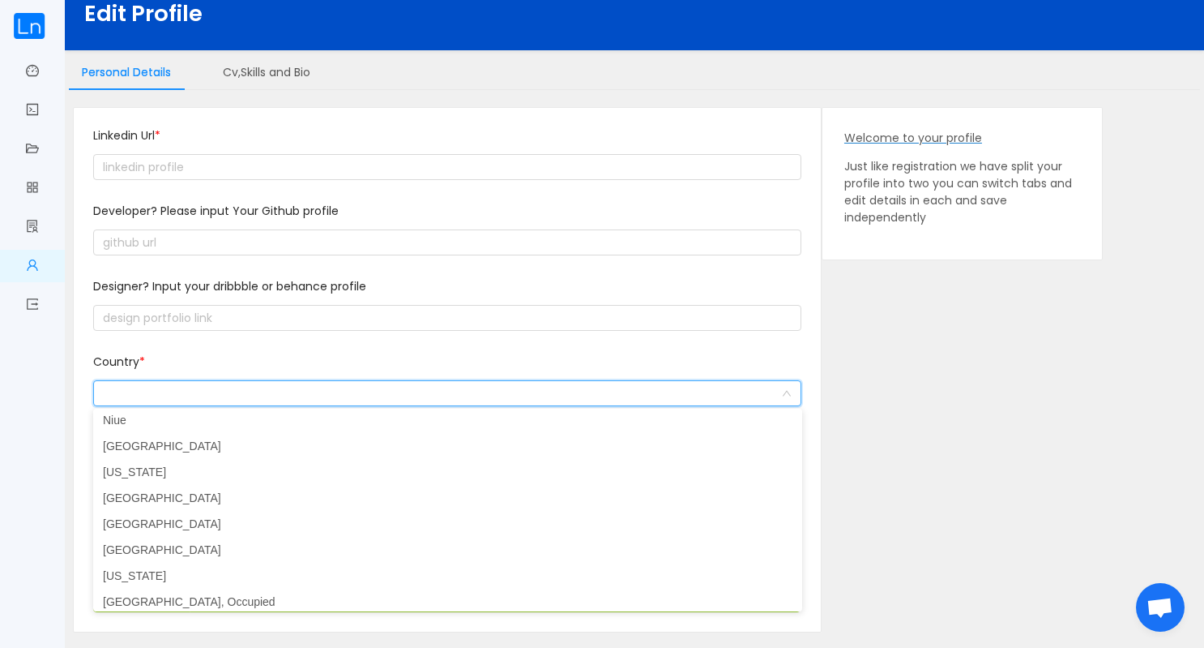
scroll to position [4129, 0]
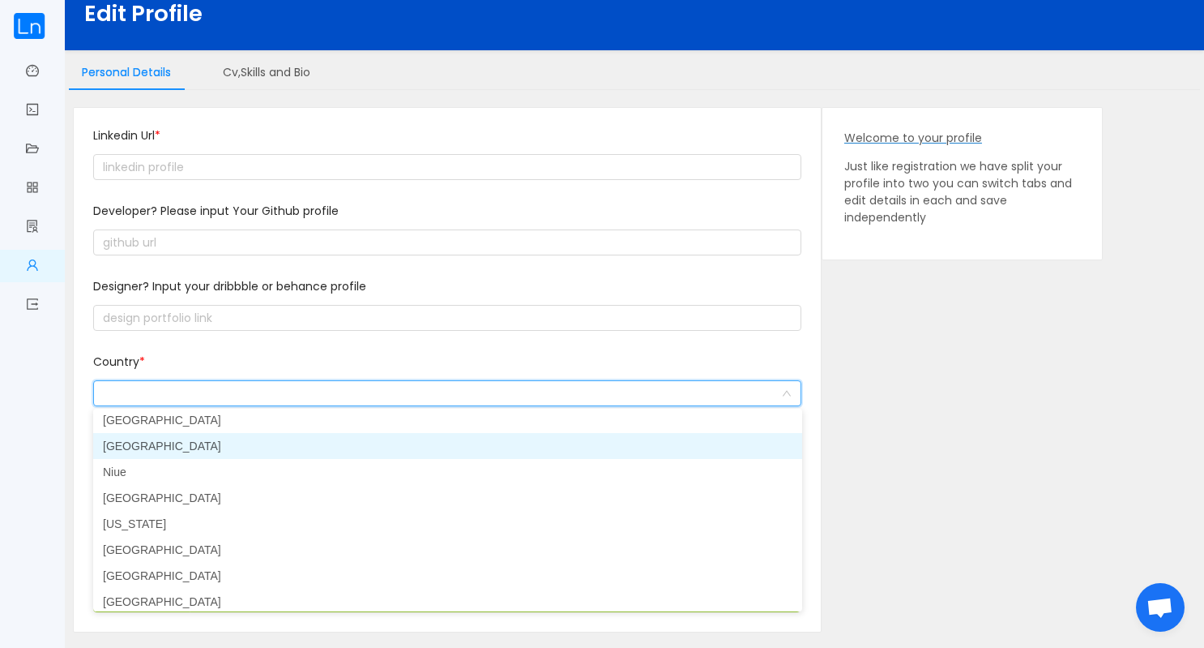
click at [125, 443] on li "[GEOGRAPHIC_DATA]" at bounding box center [447, 446] width 709 height 26
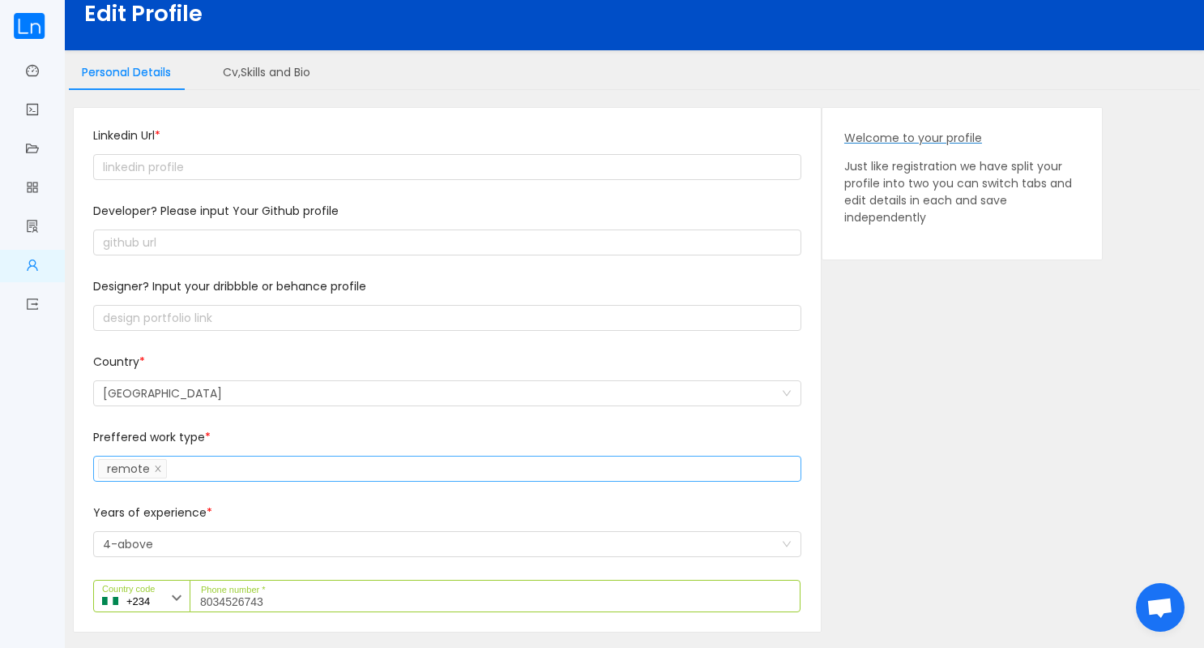
click at [875, 372] on div "Welcome to your profile Just like registration we have split your profile into …" at bounding box center [962, 369] width 281 height 525
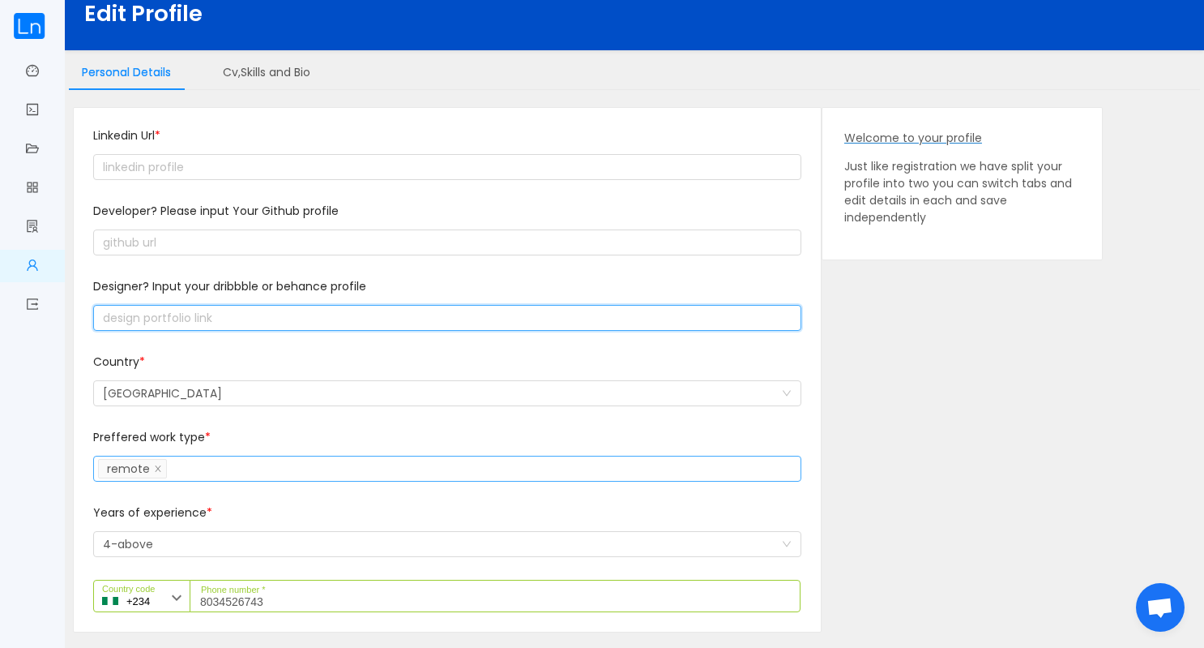
click at [212, 310] on input "text" at bounding box center [447, 318] width 708 height 26
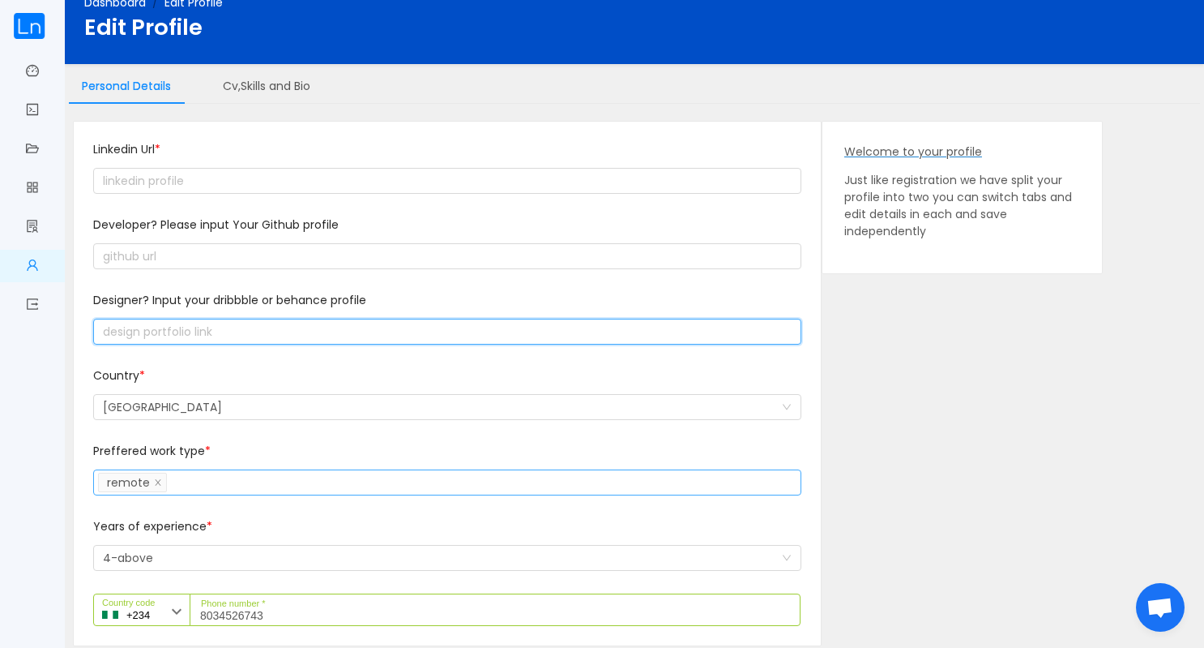
scroll to position [0, 0]
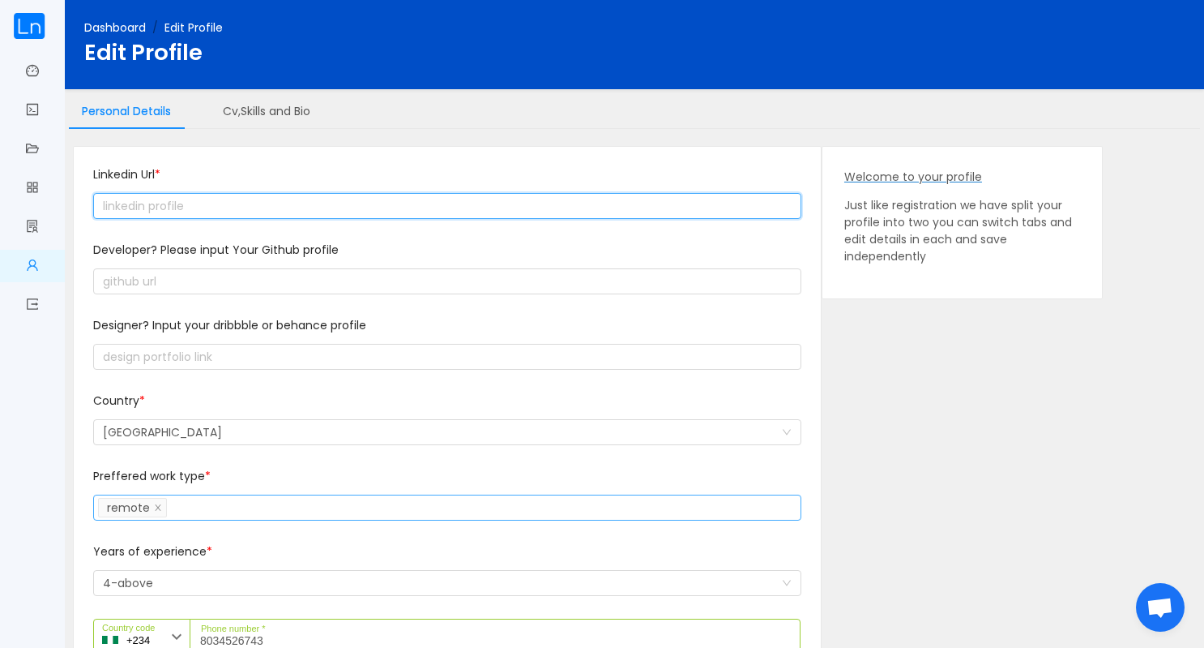
click at [202, 205] on input "text" at bounding box center [447, 206] width 708 height 26
click at [192, 194] on input "text" at bounding box center [447, 206] width 708 height 26
click at [226, 207] on input "text" at bounding box center [447, 206] width 708 height 26
click at [142, 210] on input "text" at bounding box center [447, 206] width 708 height 26
paste input "text"
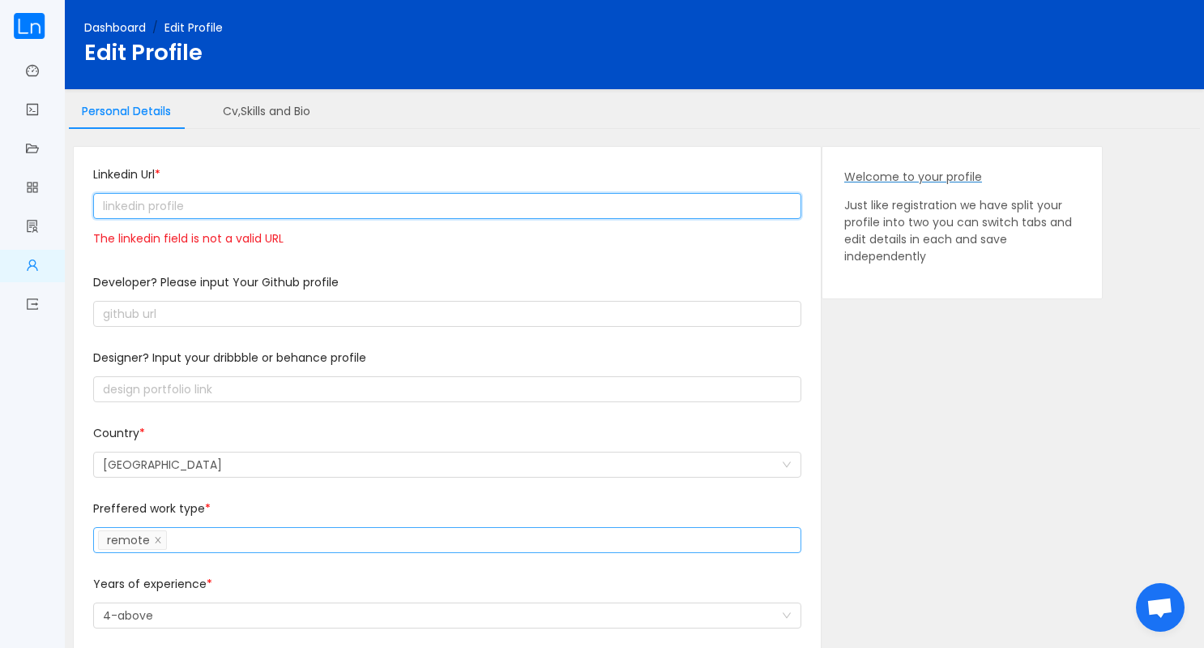
click at [186, 206] on input "text" at bounding box center [447, 206] width 708 height 26
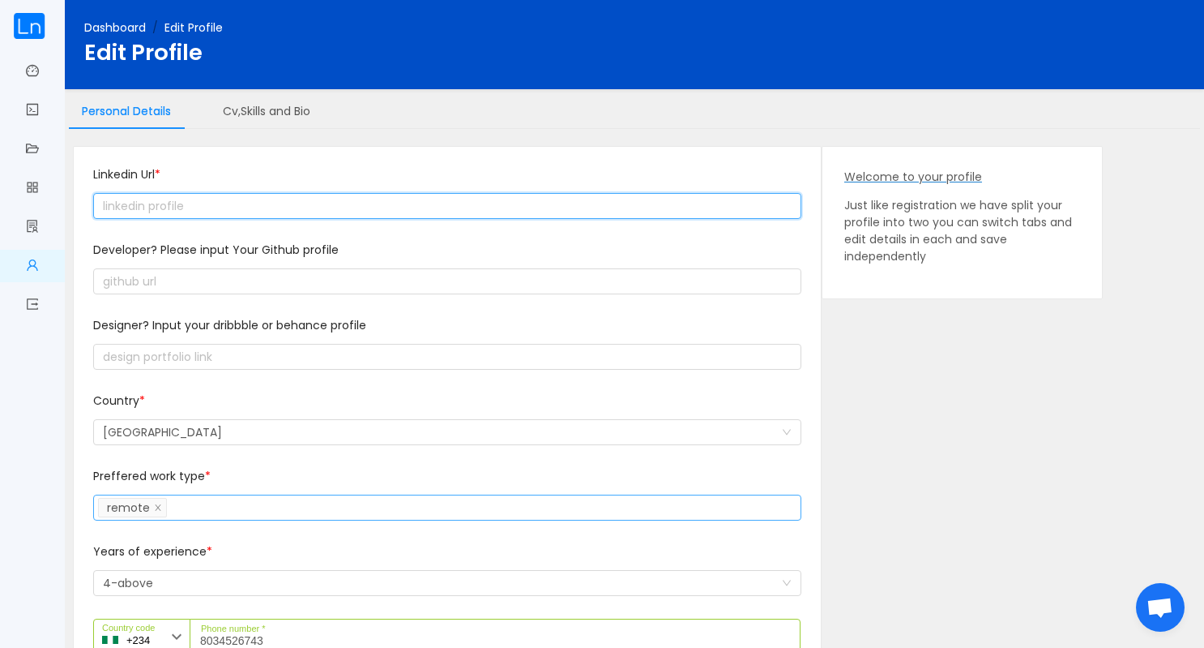
click at [218, 216] on input "text" at bounding box center [447, 206] width 708 height 26
click at [299, 208] on input "text" at bounding box center [447, 206] width 708 height 26
paste input "text"
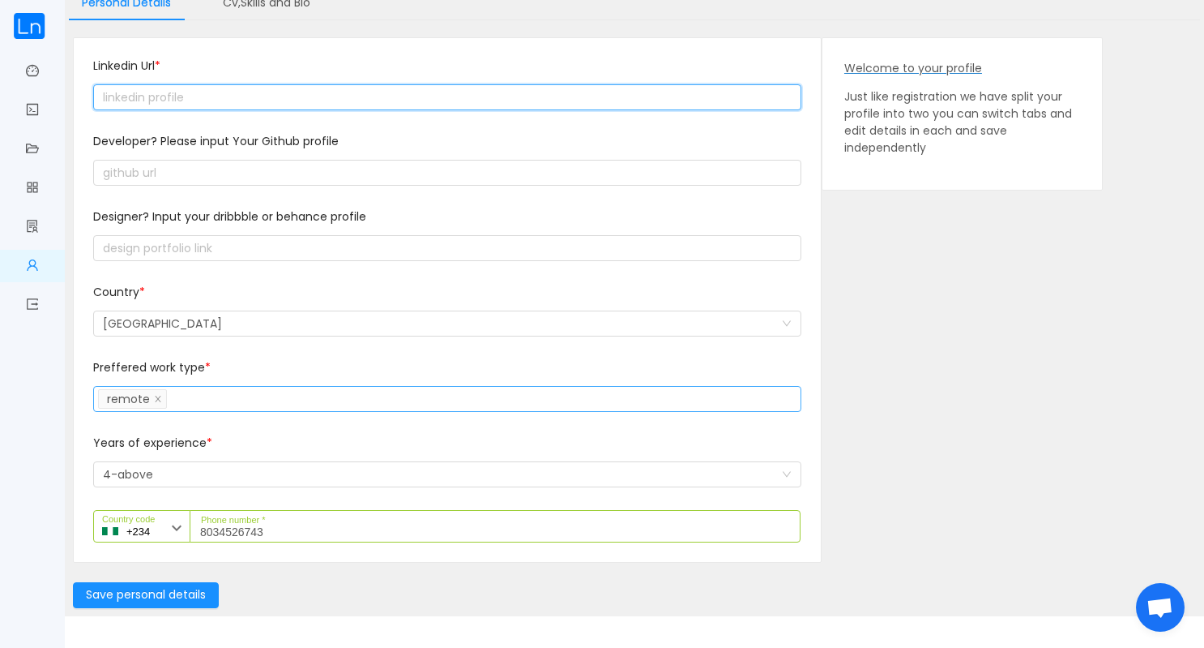
scroll to position [171, 0]
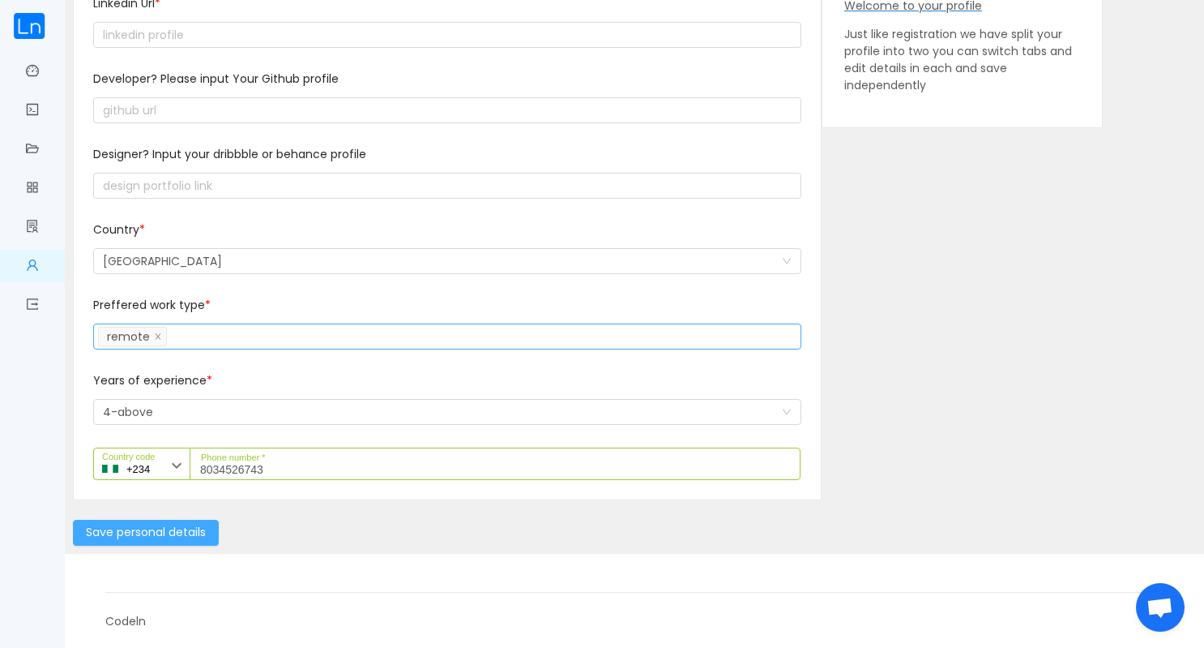
click at [118, 544] on button "Save personal details" at bounding box center [146, 533] width 146 height 26
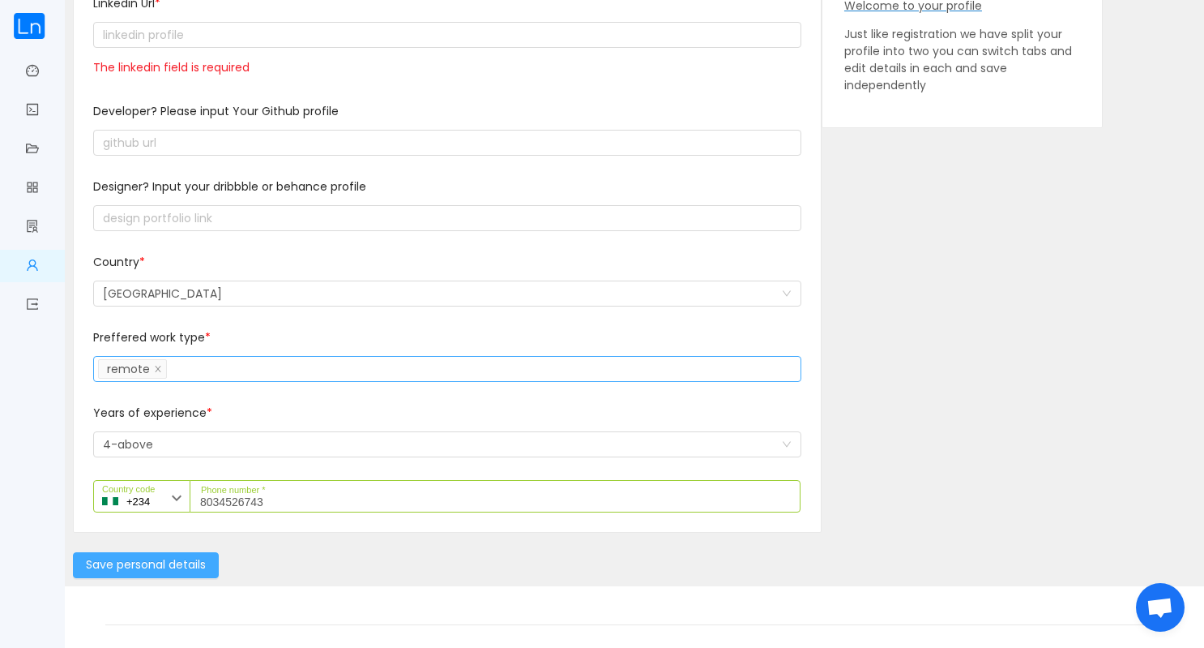
click at [154, 567] on button "Save personal details" at bounding box center [146, 565] width 146 height 26
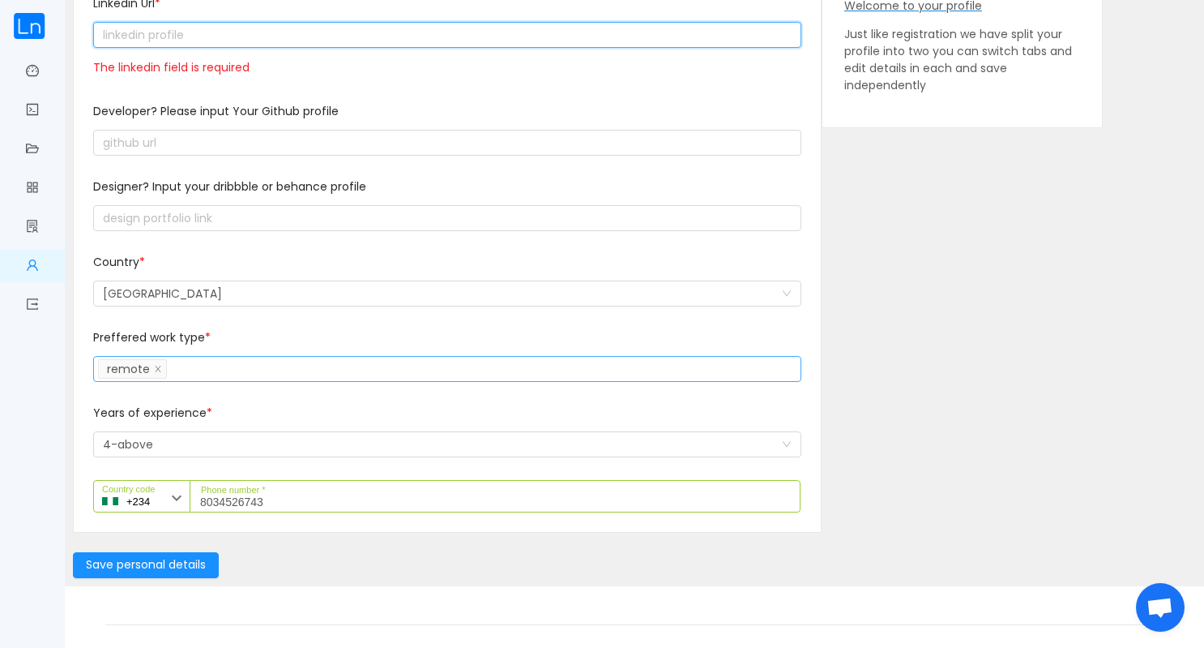
click at [188, 25] on input "text" at bounding box center [447, 35] width 708 height 26
paste input "text"
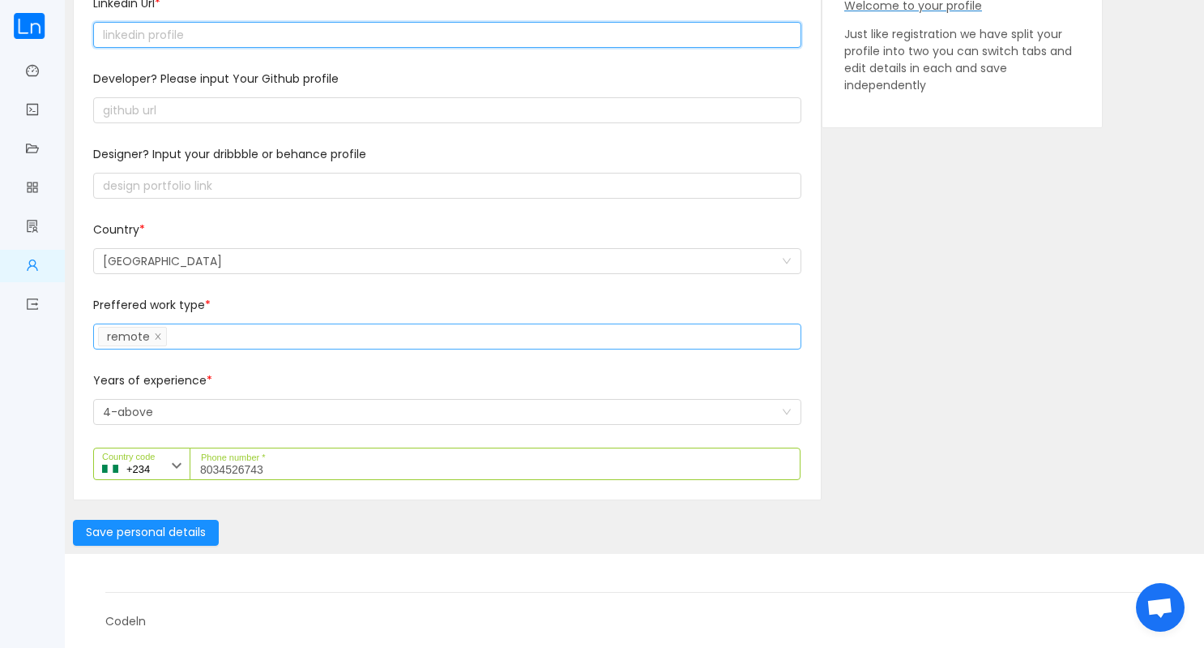
click at [183, 24] on input "text" at bounding box center [447, 35] width 708 height 26
